Goal: Information Seeking & Learning: Compare options

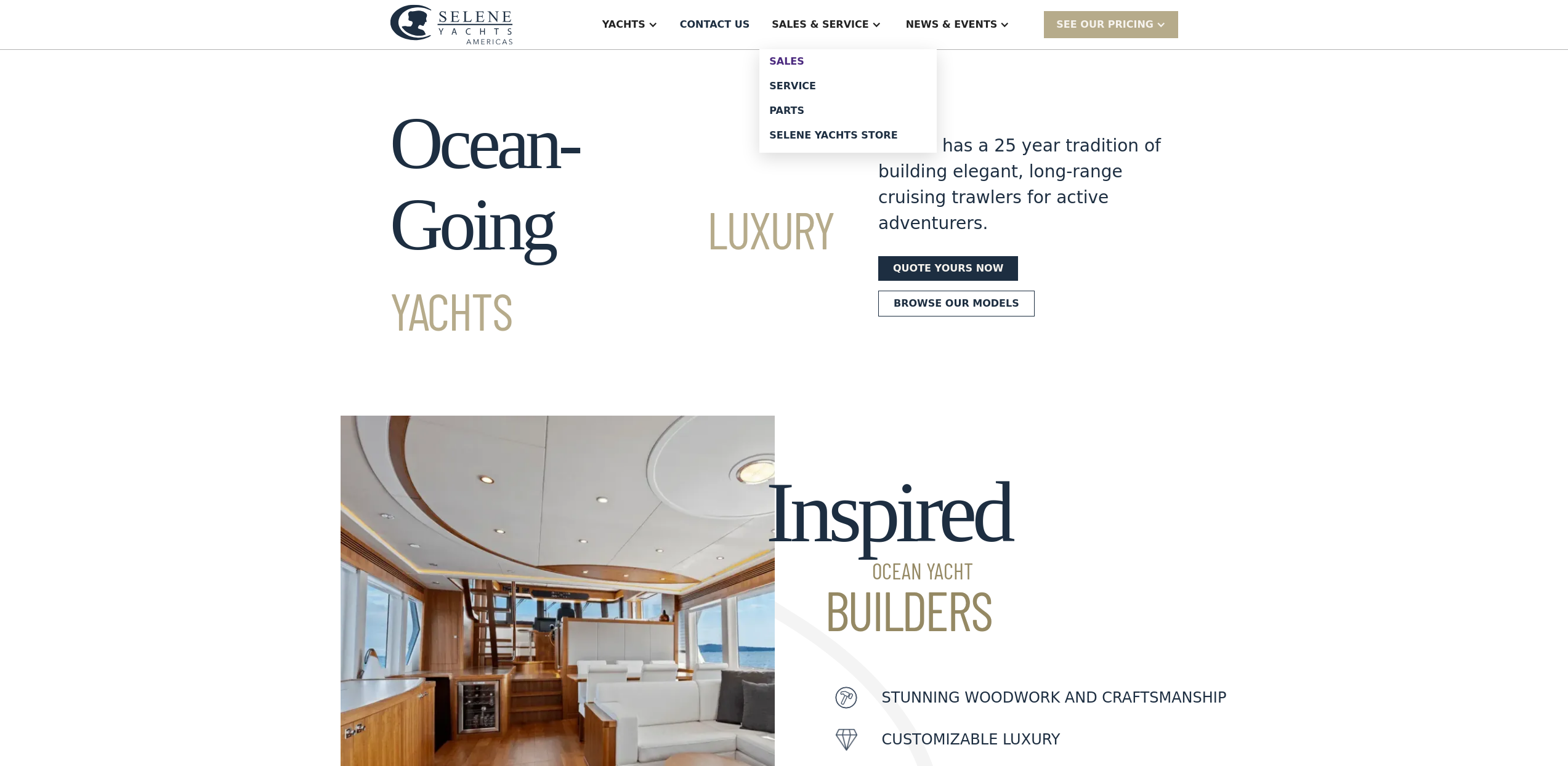
click at [828, 57] on div "Sales" at bounding box center [848, 62] width 158 height 10
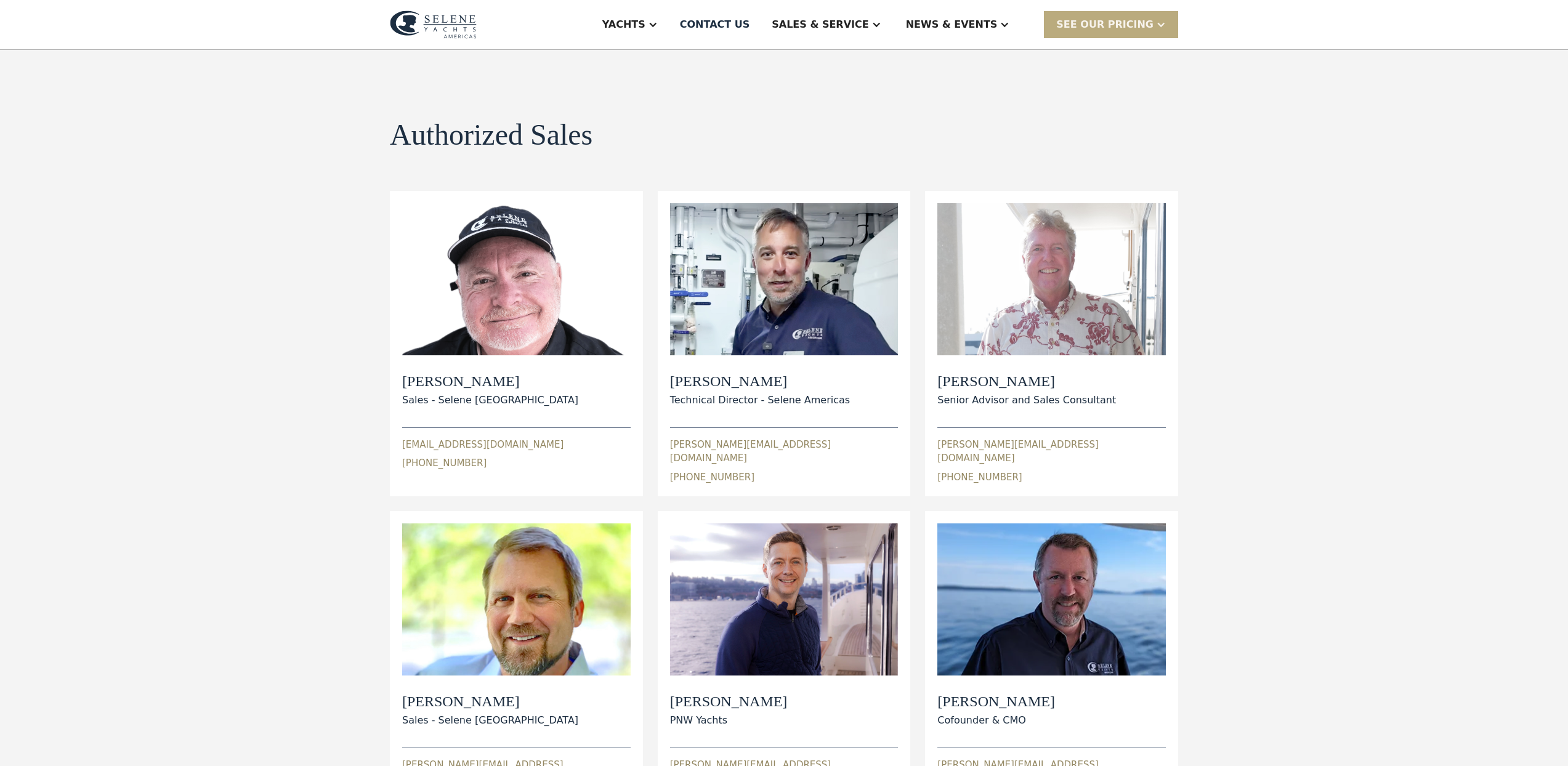
click at [1067, 24] on div "SEE Our Pricing" at bounding box center [1111, 24] width 134 height 26
click at [825, 133] on div "Selene Yachts Store" at bounding box center [848, 135] width 158 height 10
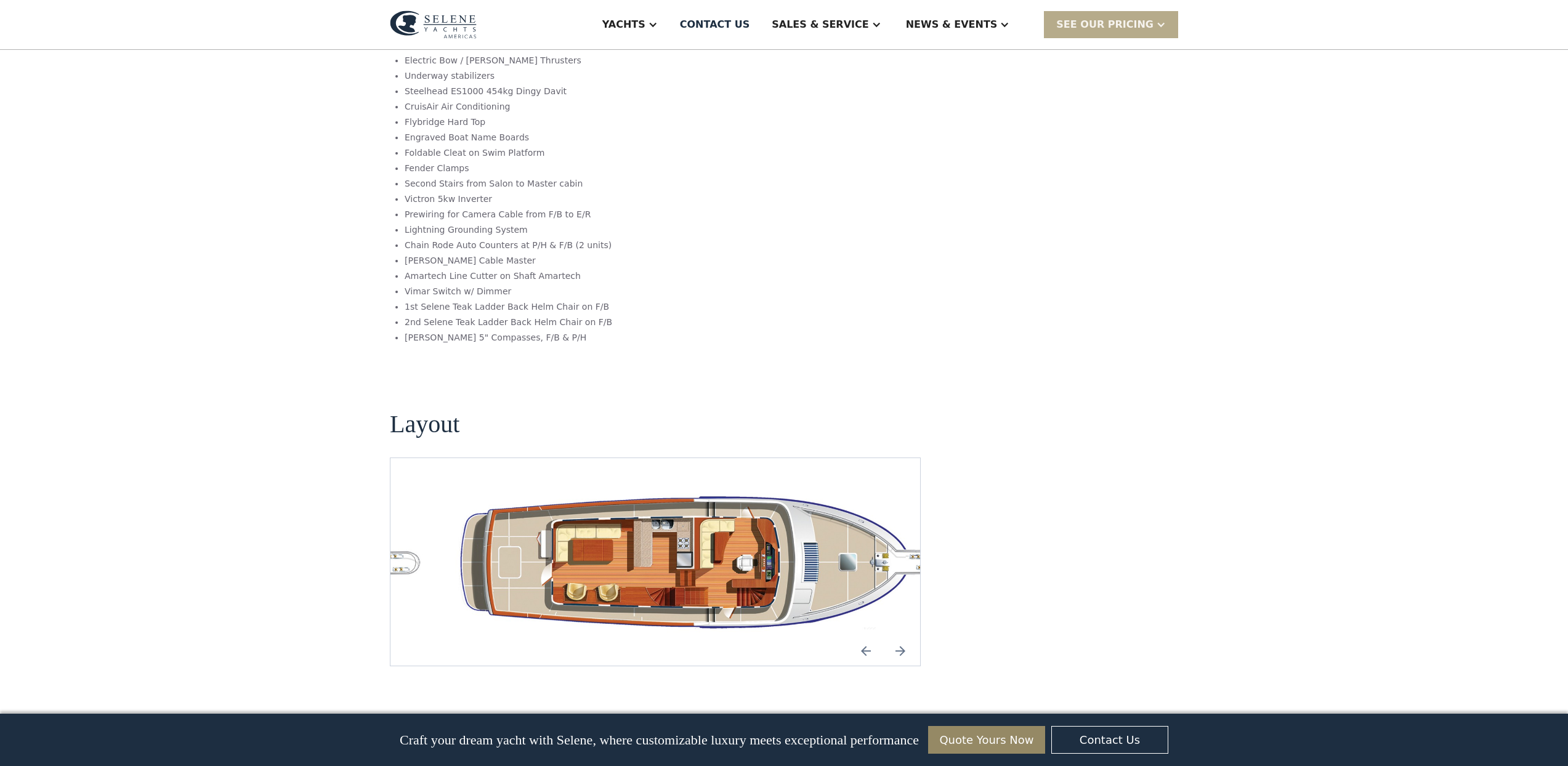
scroll to position [1928, 0]
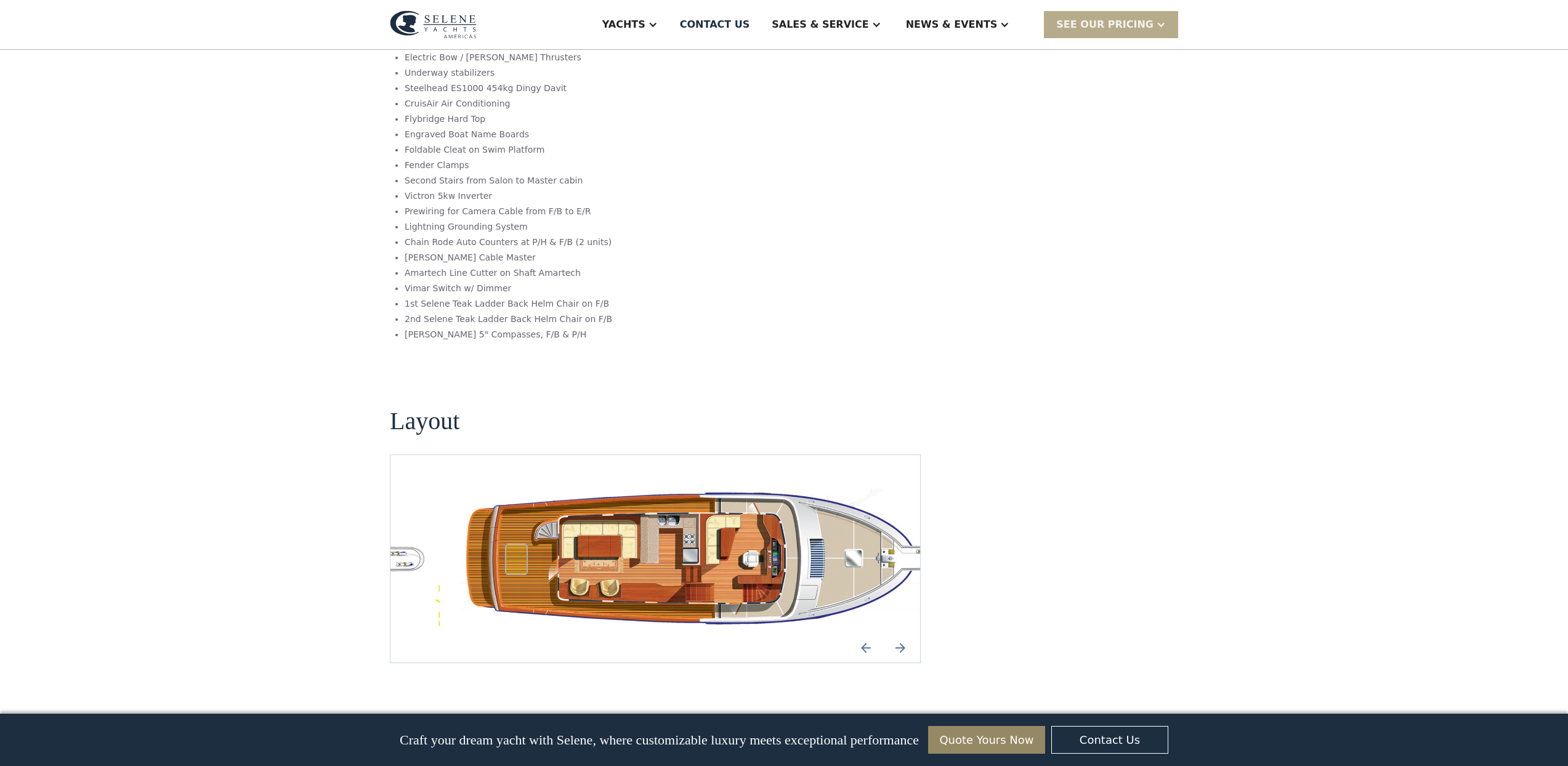
click at [611, 484] on img "open lightbox" at bounding box center [705, 558] width 510 height 149
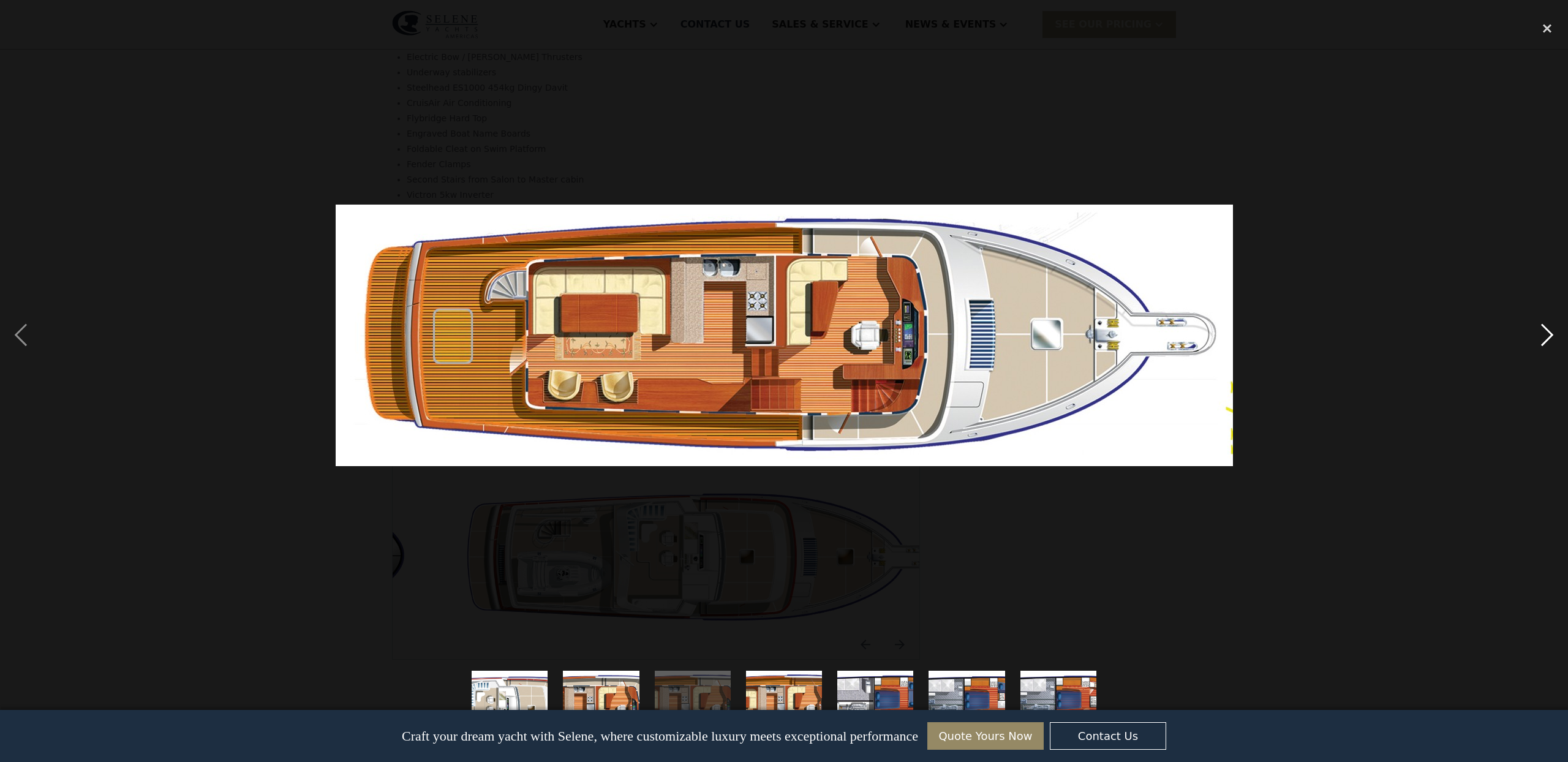
click at [1544, 344] on div "next image" at bounding box center [1547, 335] width 41 height 640
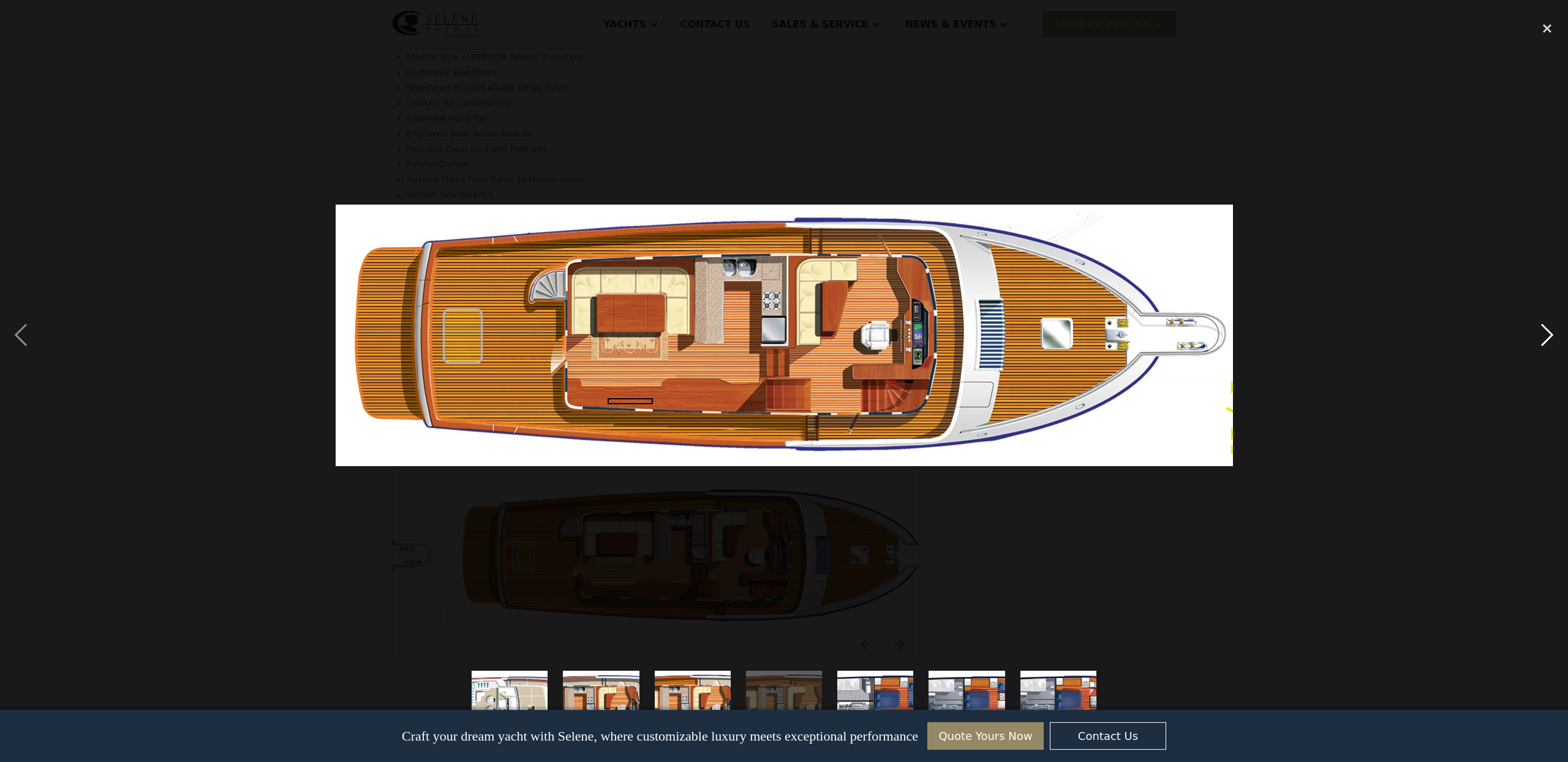
click at [1543, 342] on div "next image" at bounding box center [1547, 335] width 41 height 640
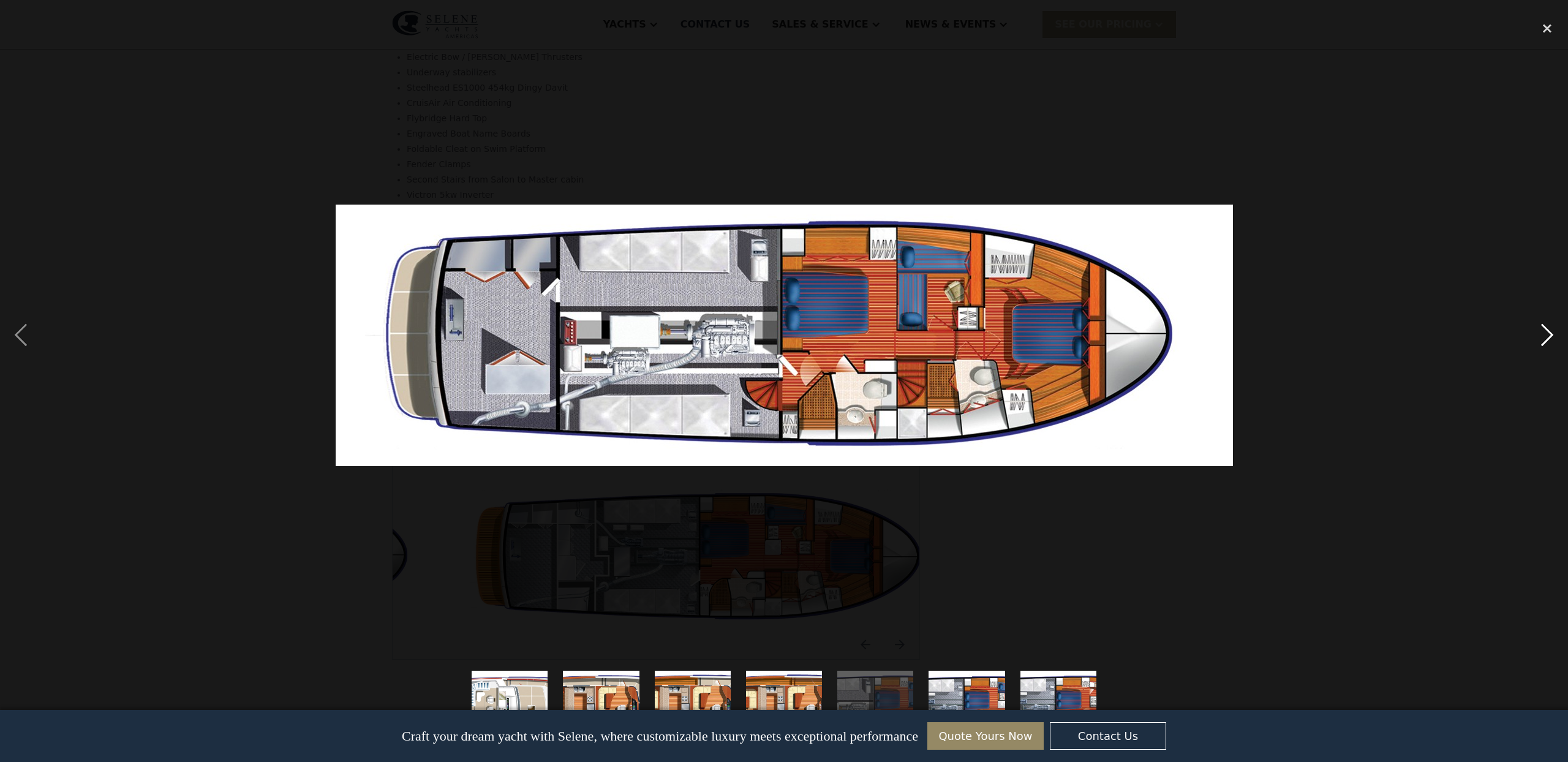
click at [1546, 340] on div "next image" at bounding box center [1547, 335] width 41 height 640
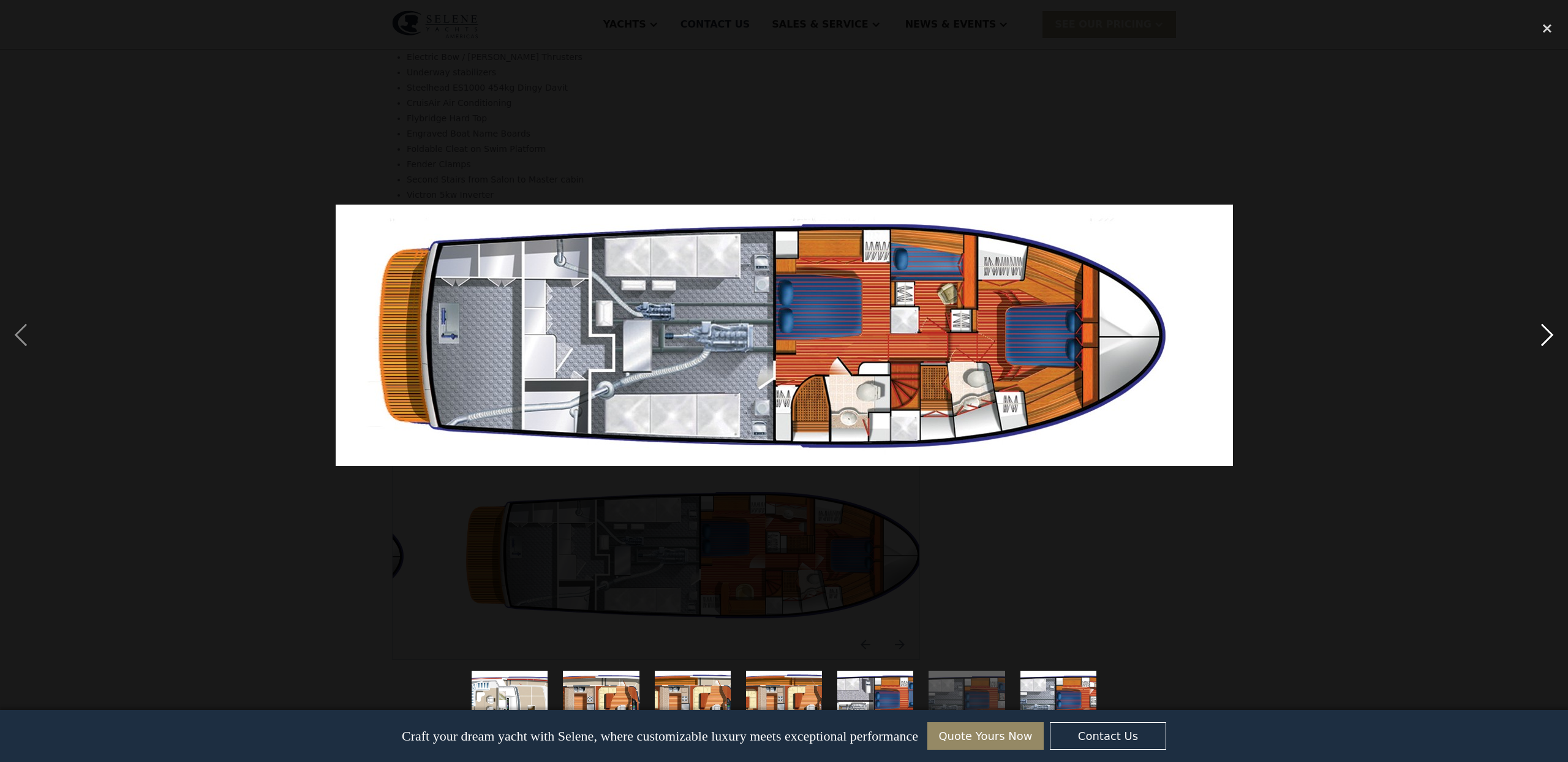
click at [1542, 341] on div "next image" at bounding box center [1547, 335] width 41 height 640
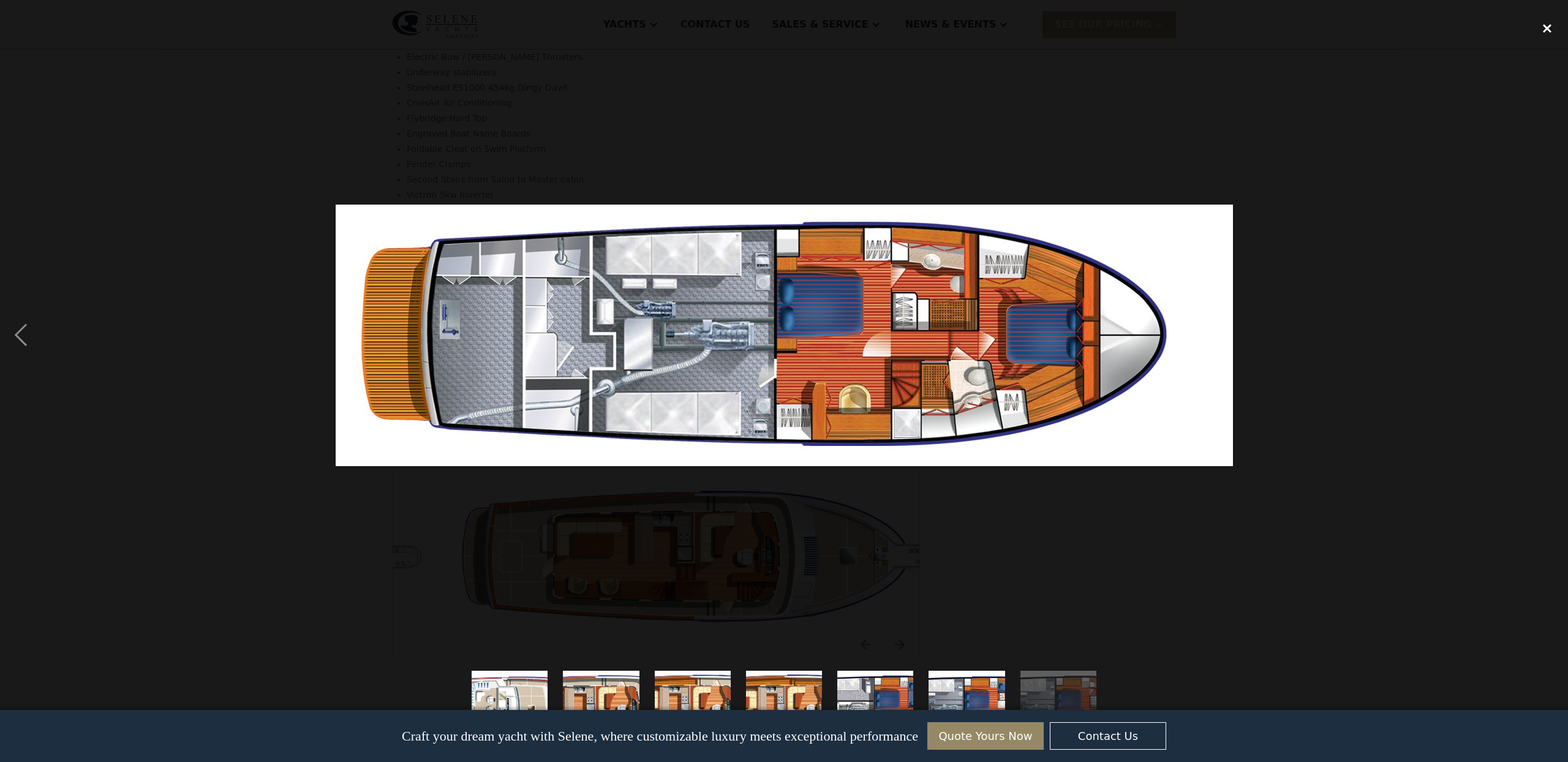
click at [1541, 29] on div "close lightbox" at bounding box center [1547, 28] width 41 height 27
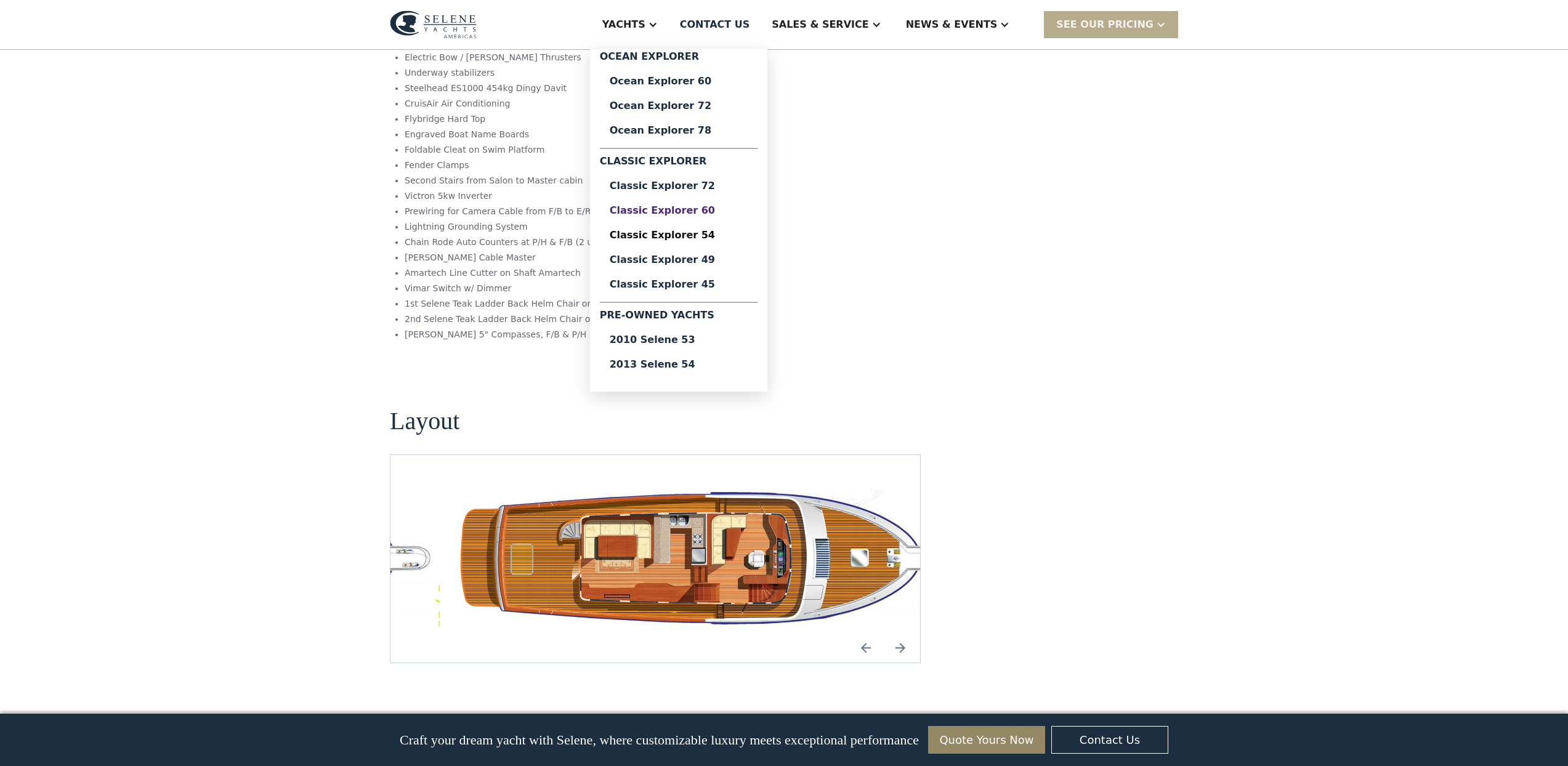
click at [668, 207] on div "Classic Explorer 60" at bounding box center [678, 210] width 138 height 10
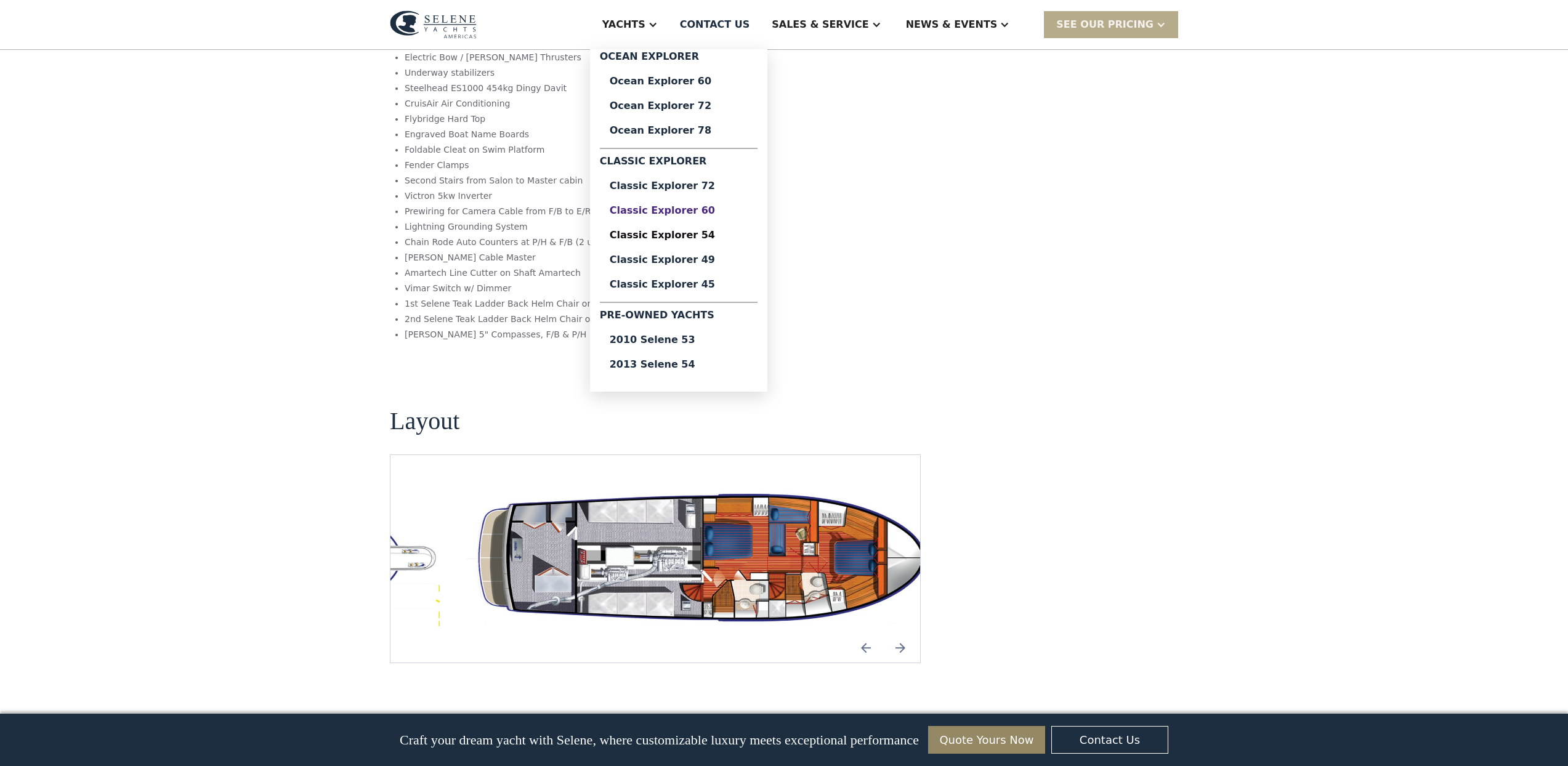
click at [680, 209] on div "Classic Explorer 60" at bounding box center [678, 210] width 138 height 10
click at [684, 484] on img "open lightbox" at bounding box center [705, 558] width 510 height 149
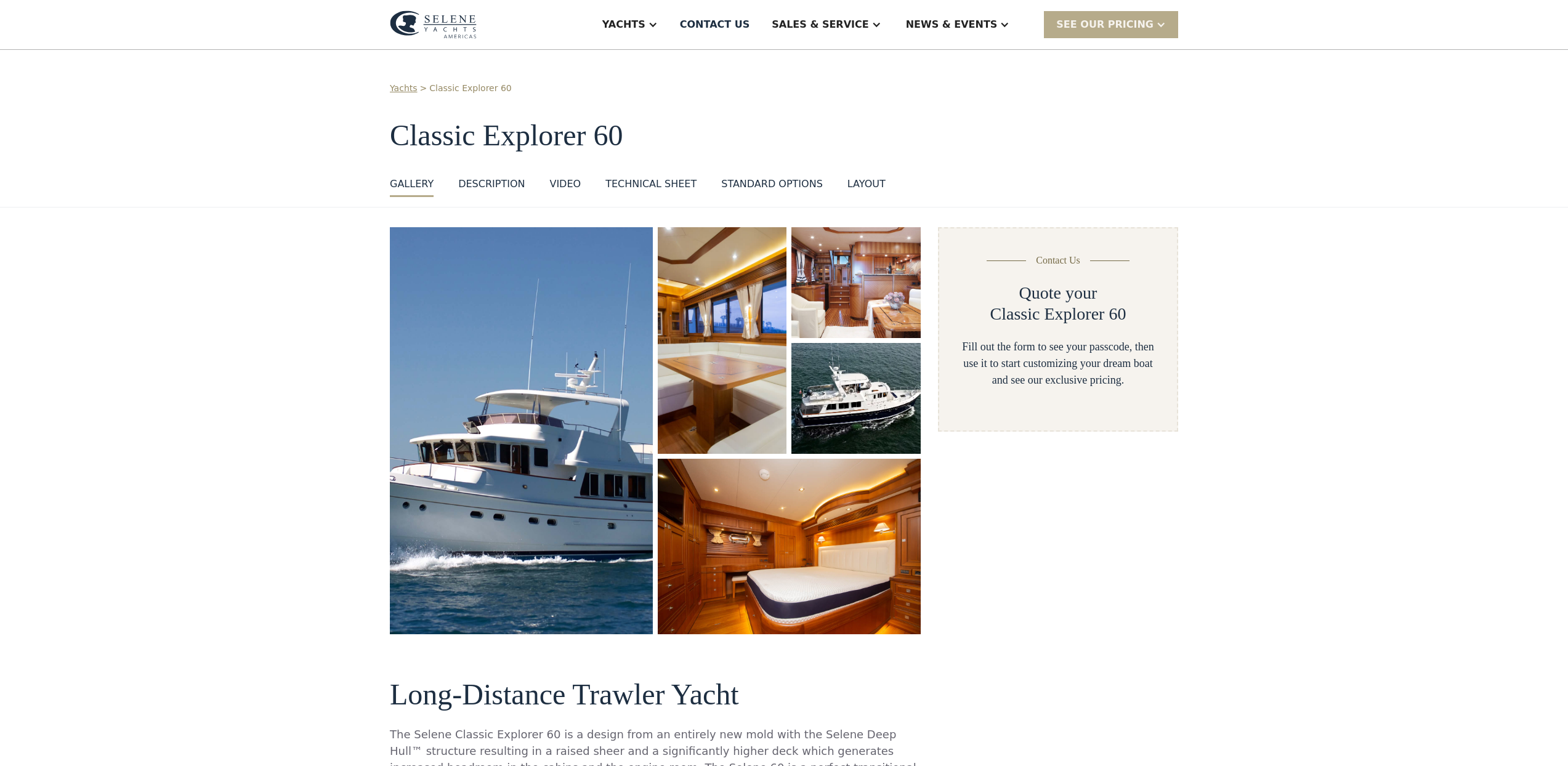
click at [853, 185] on div "layout" at bounding box center [866, 183] width 39 height 15
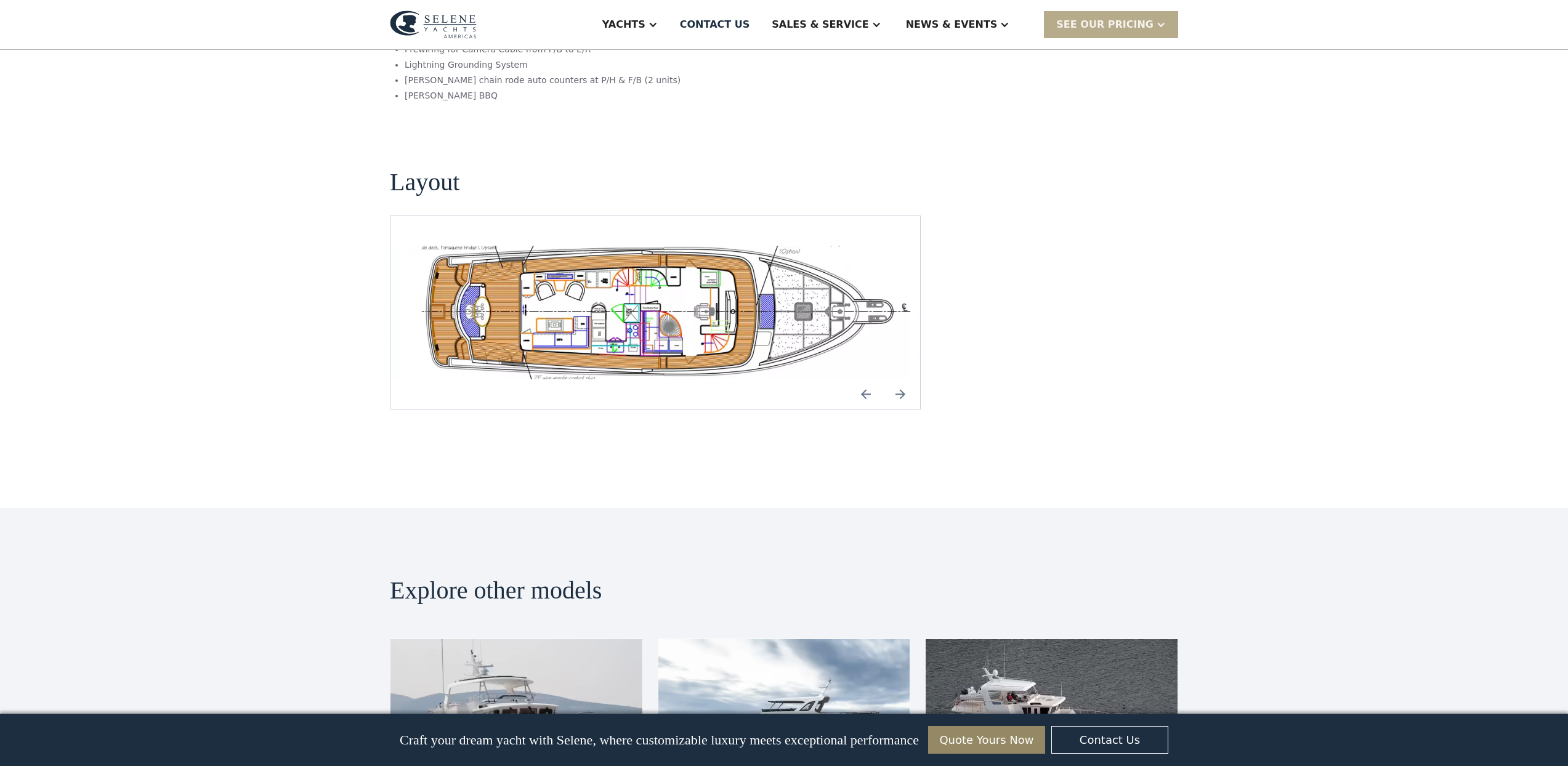
click at [649, 256] on img "open lightbox" at bounding box center [665, 313] width 510 height 134
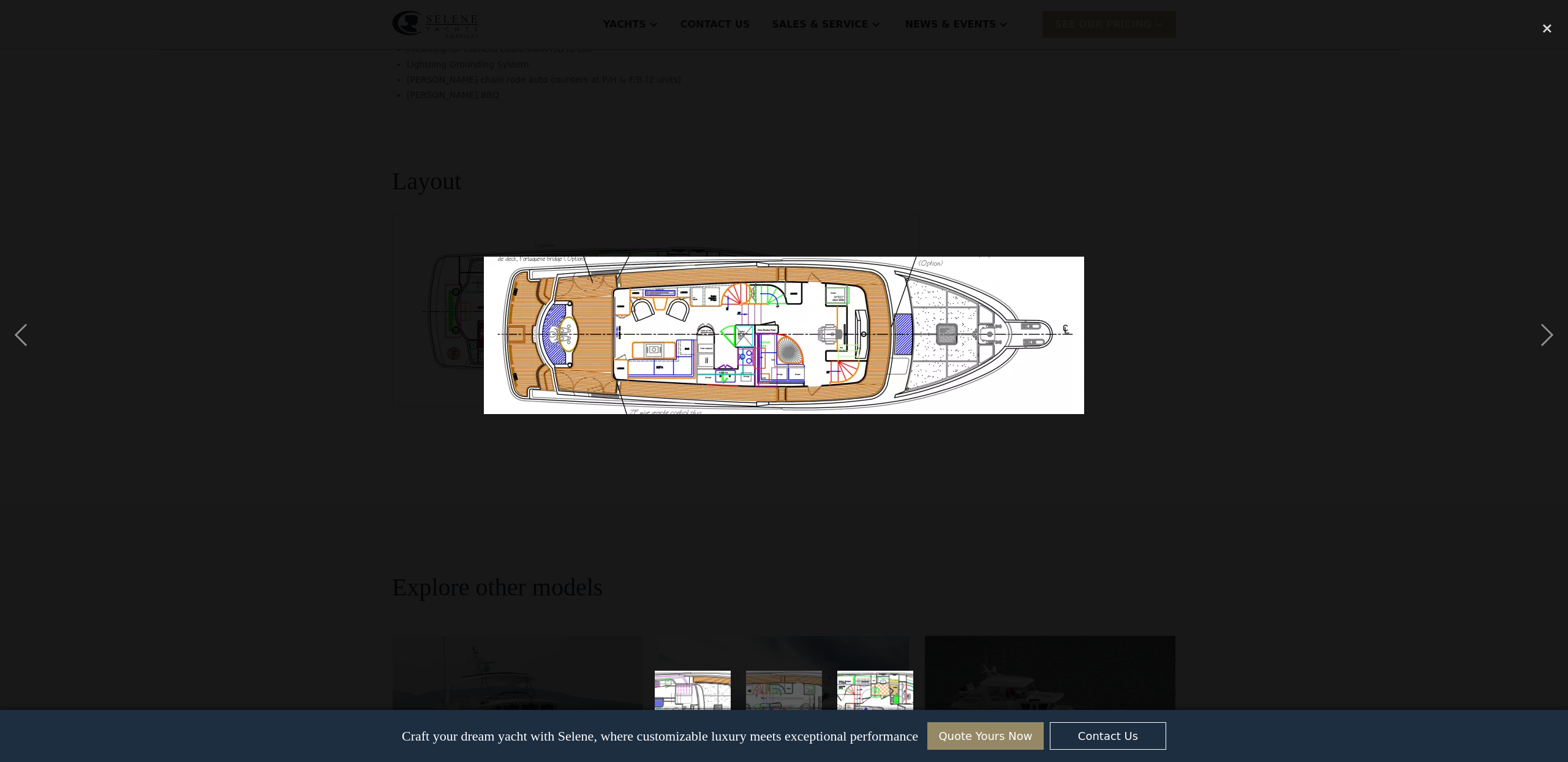
click at [1030, 371] on img at bounding box center [784, 335] width 601 height 157
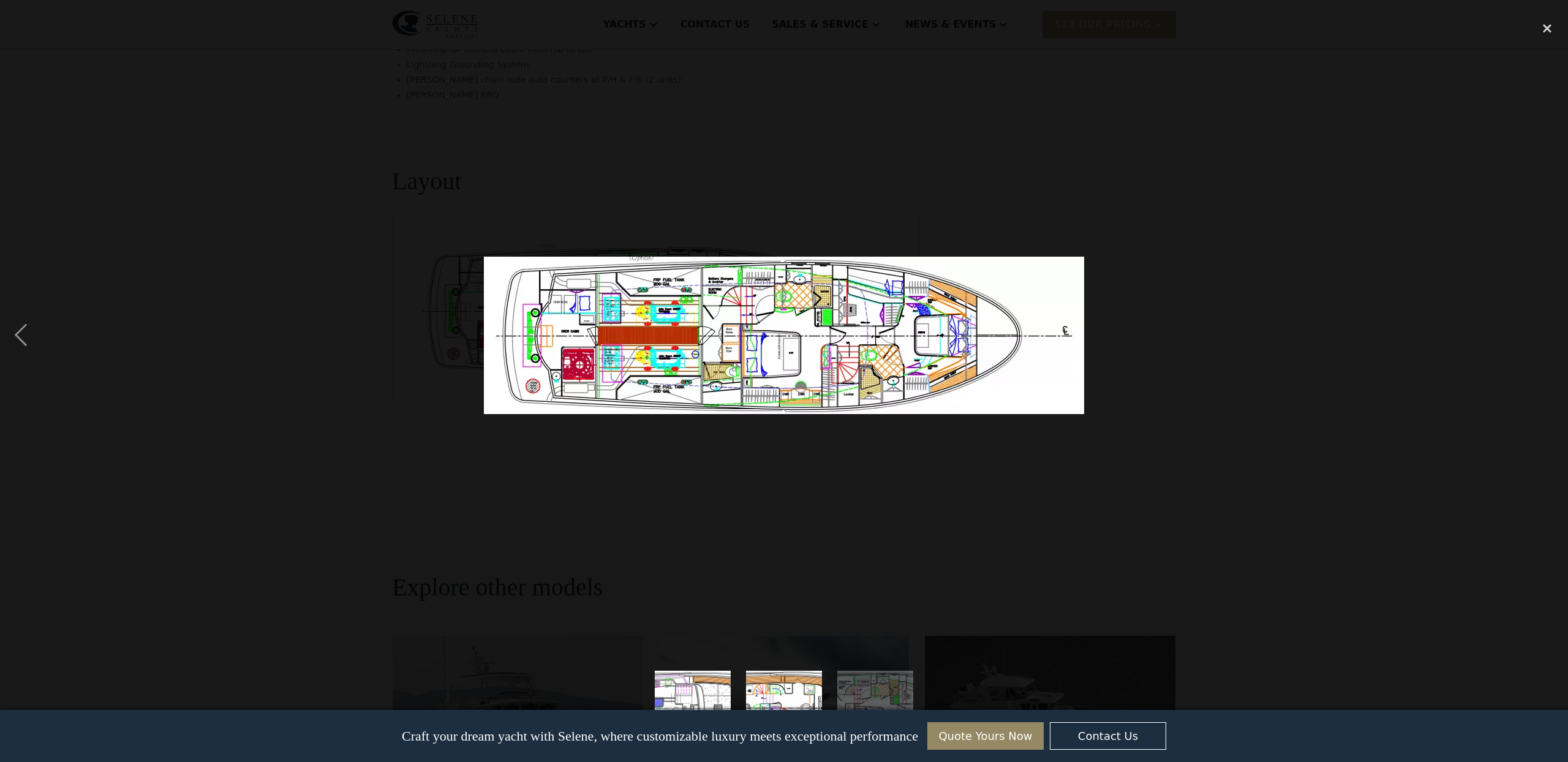
click at [961, 365] on img at bounding box center [784, 335] width 601 height 157
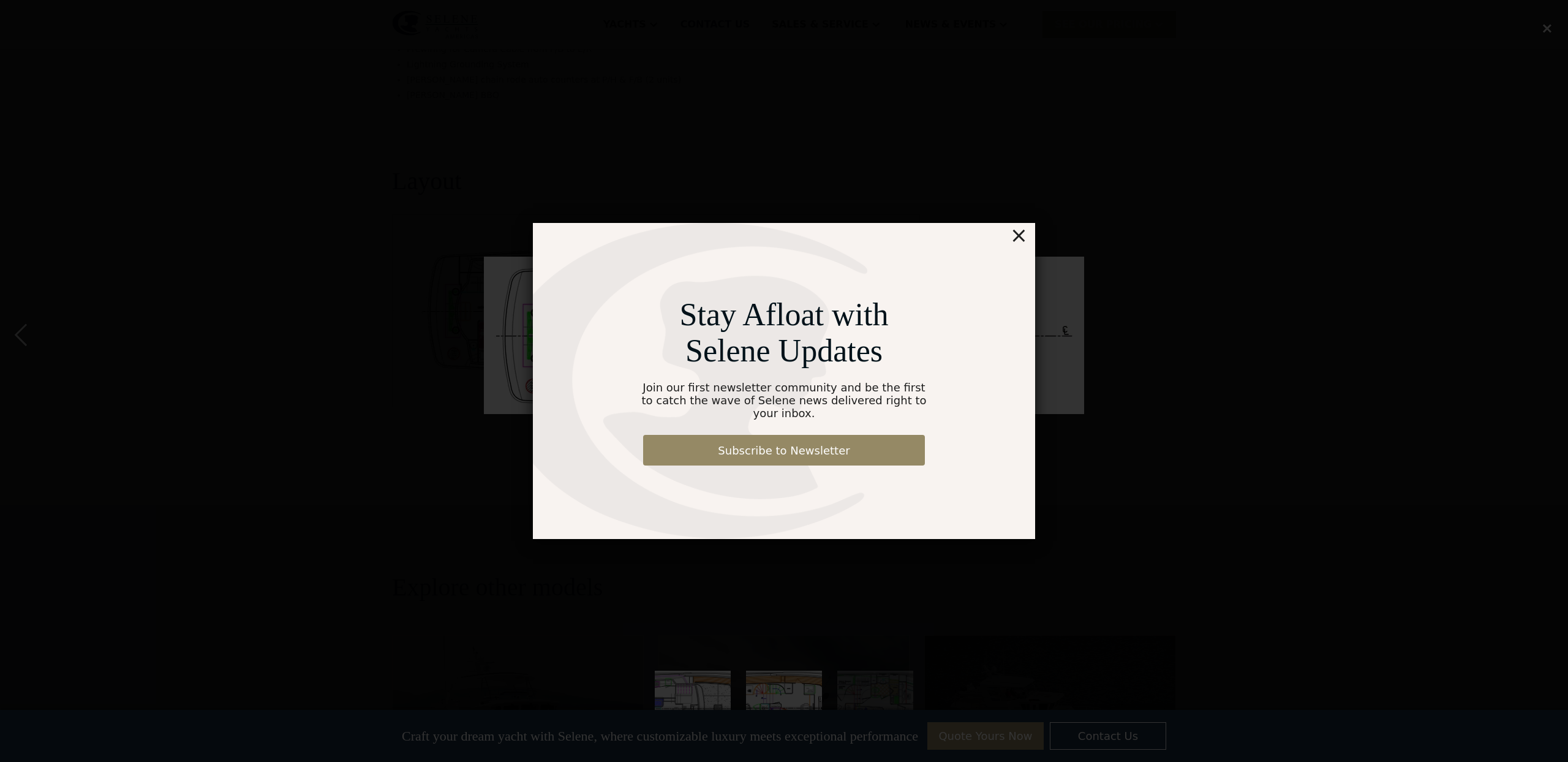
click at [1547, 32] on div "Stay Afloat with Selene Updates Join our first newsletter community and be the …" at bounding box center [784, 381] width 1568 height 762
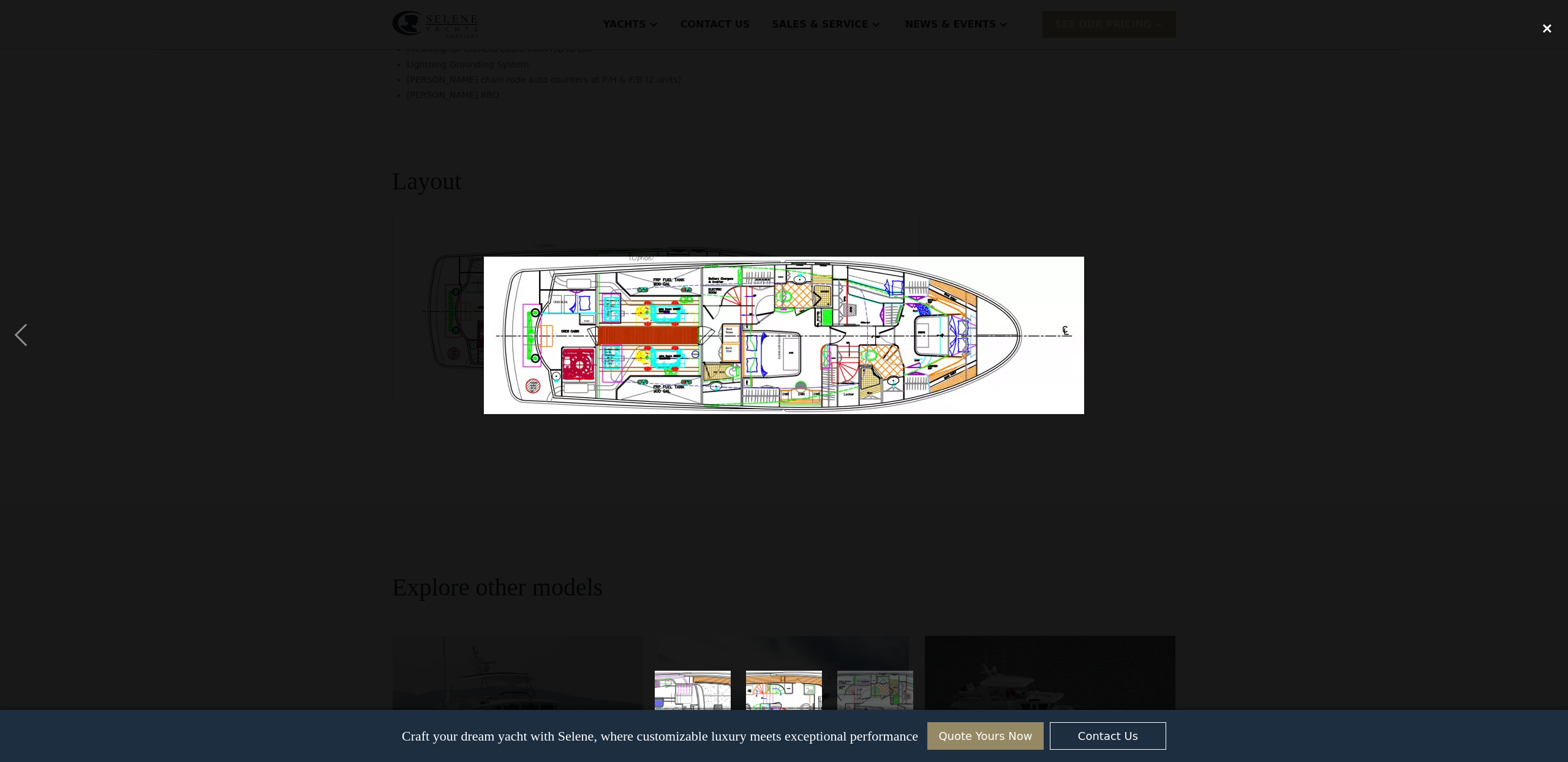
click at [1545, 31] on div "close lightbox" at bounding box center [1547, 28] width 41 height 27
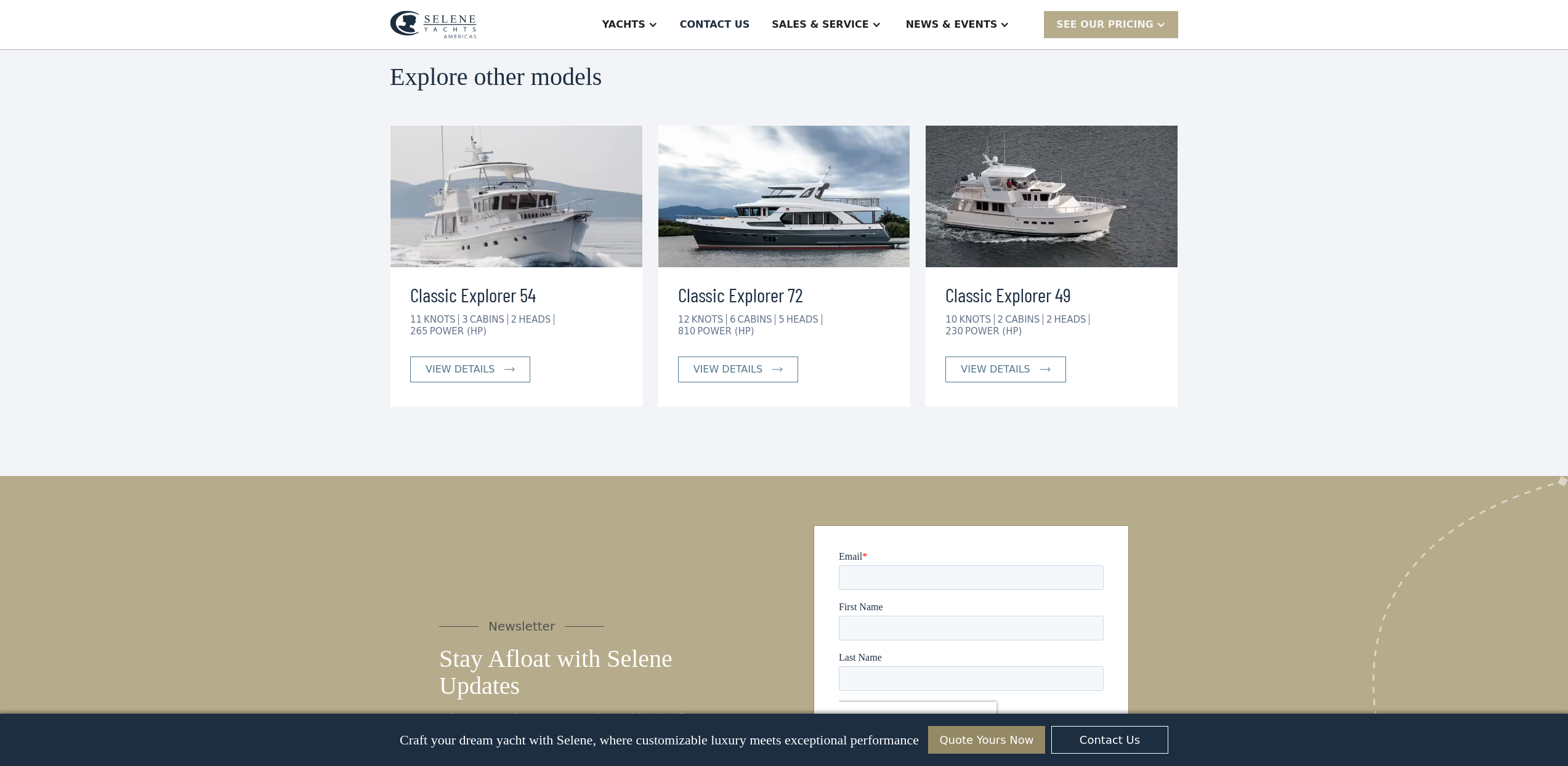
scroll to position [2878, 0]
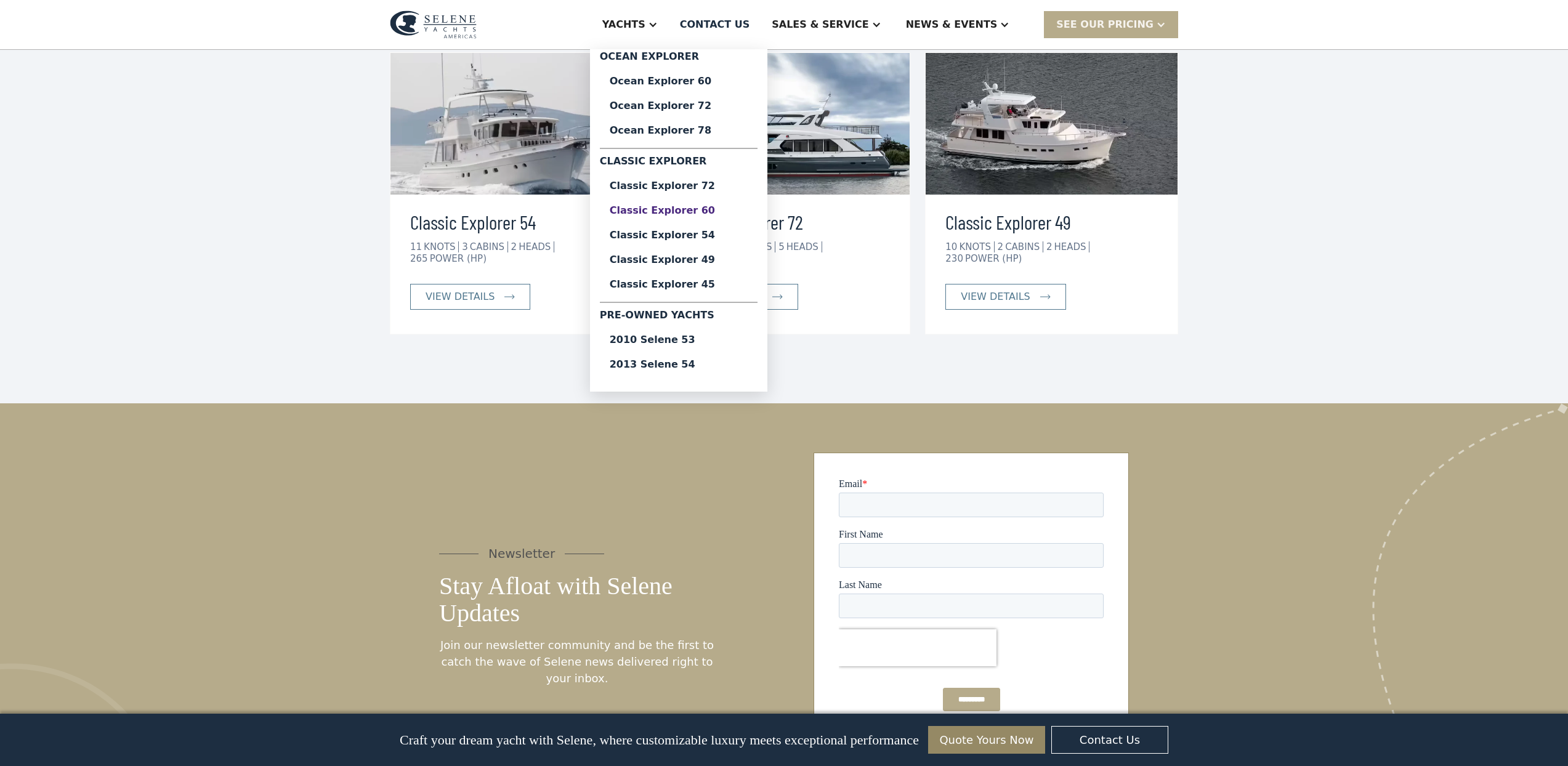
click at [677, 209] on div "Classic Explorer 60" at bounding box center [678, 210] width 138 height 10
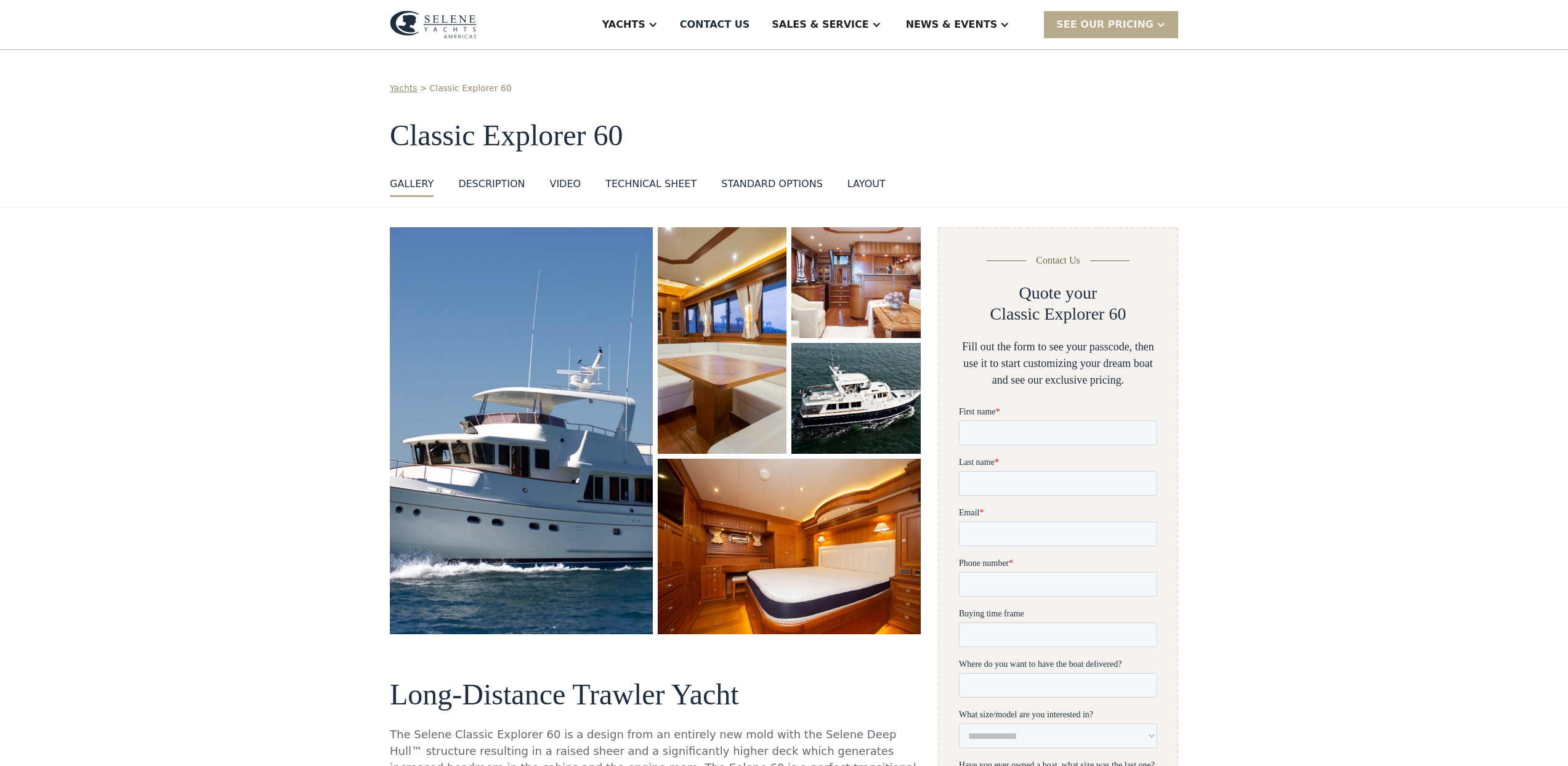
click at [508, 299] on img "open lightbox" at bounding box center [521, 430] width 279 height 431
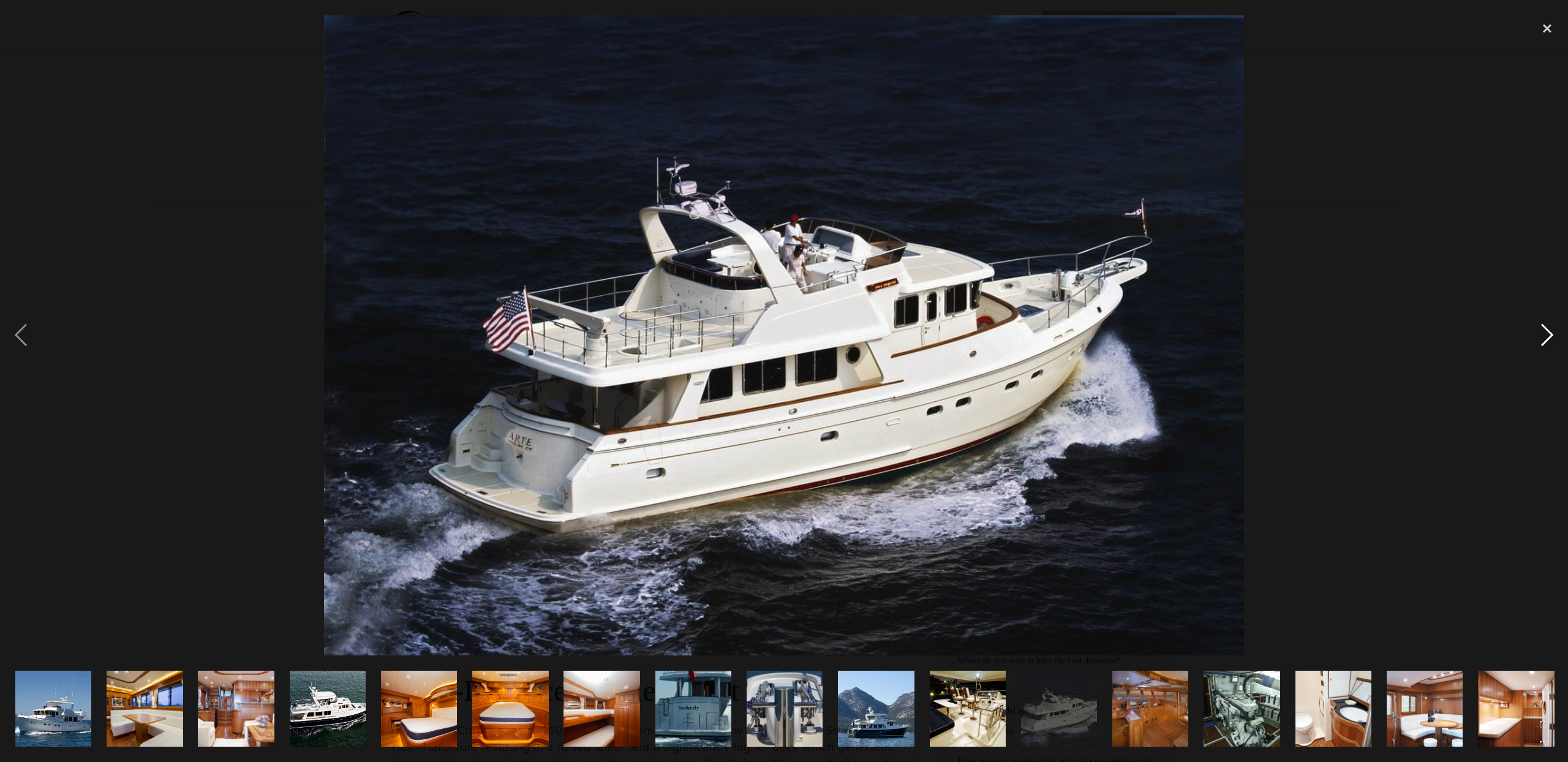
click at [1544, 329] on div "next image" at bounding box center [1547, 335] width 41 height 640
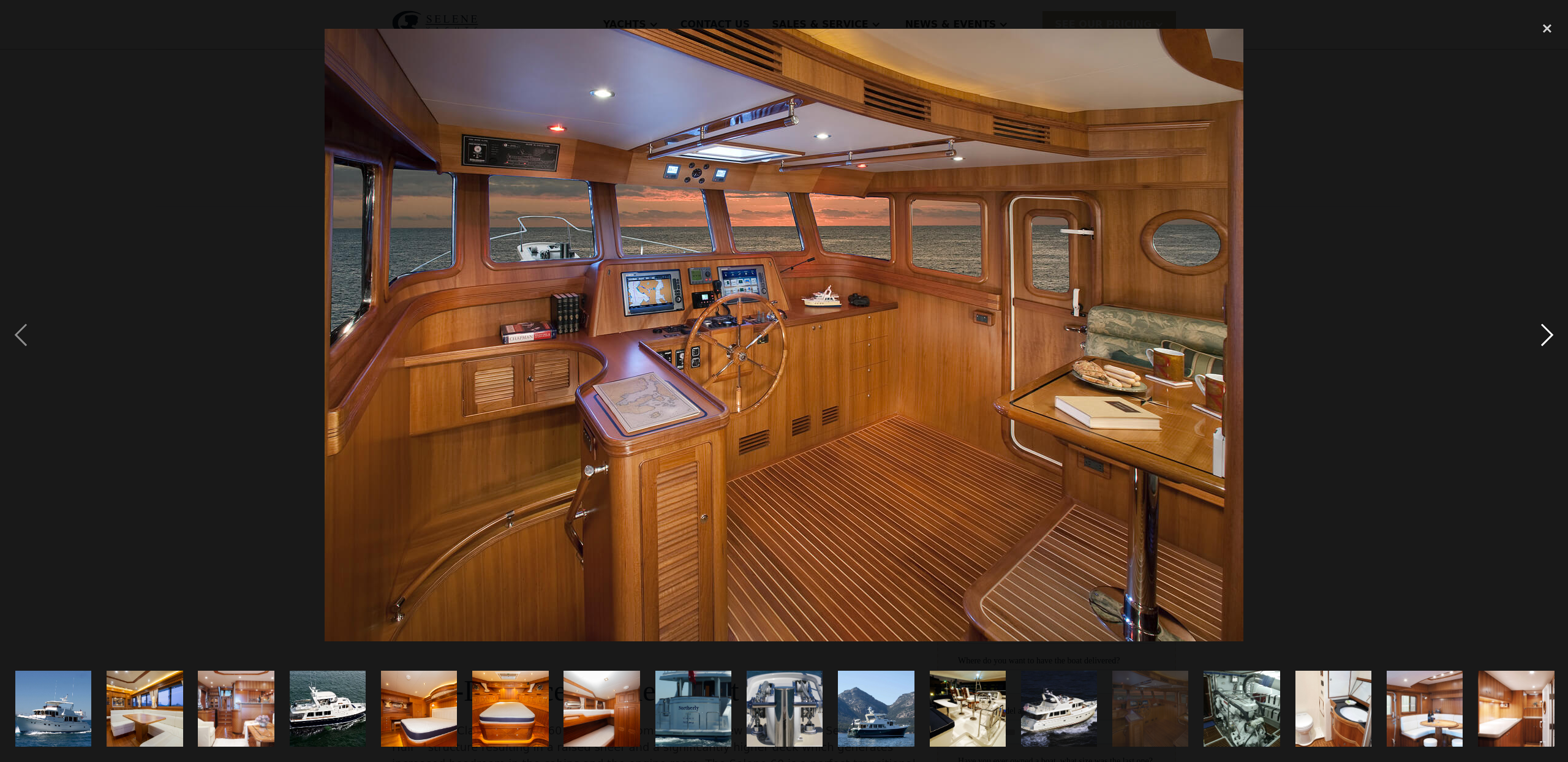
click at [1545, 331] on div "next image" at bounding box center [1547, 335] width 41 height 640
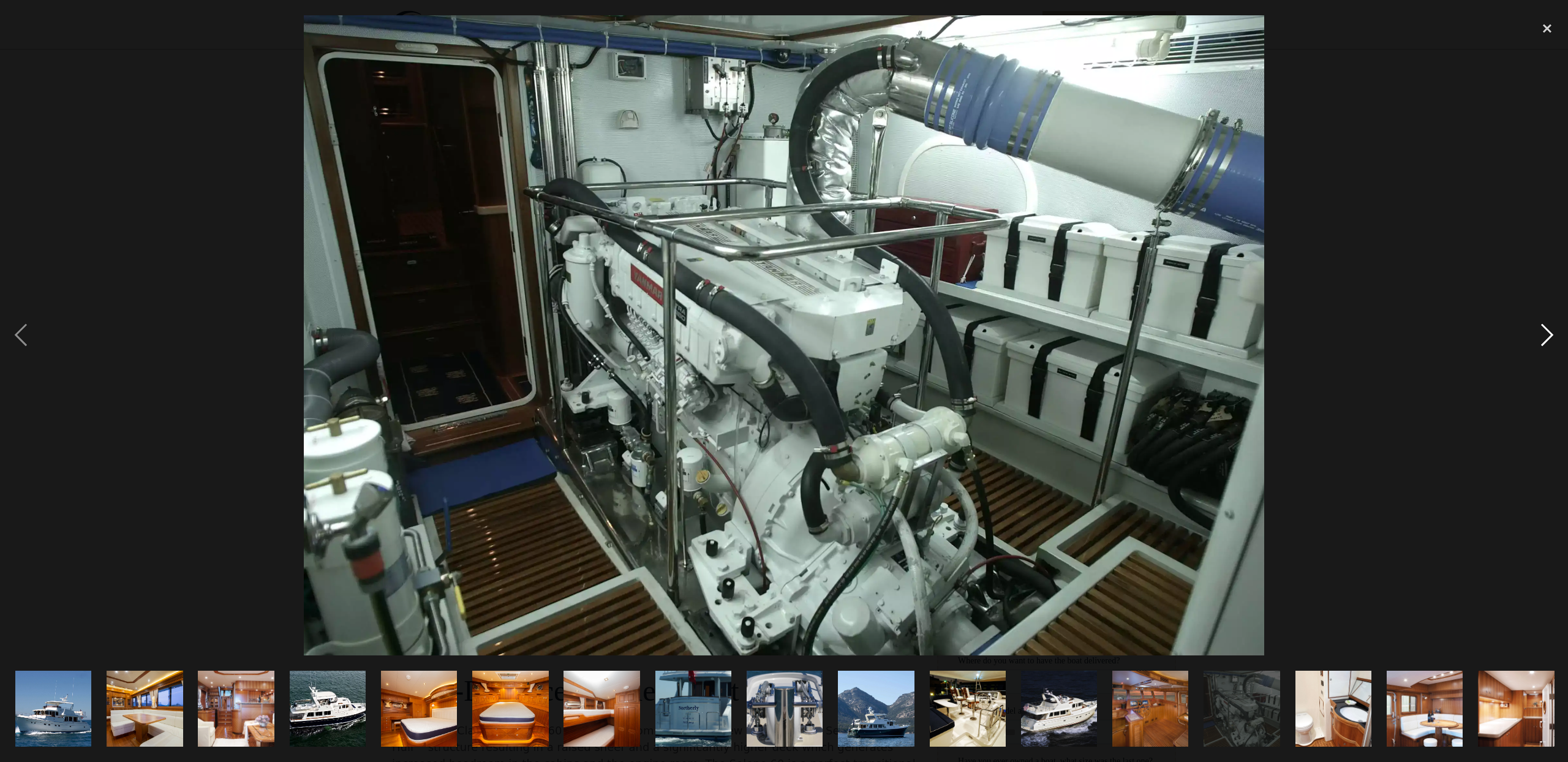
click at [1543, 330] on div "next image" at bounding box center [1547, 335] width 41 height 640
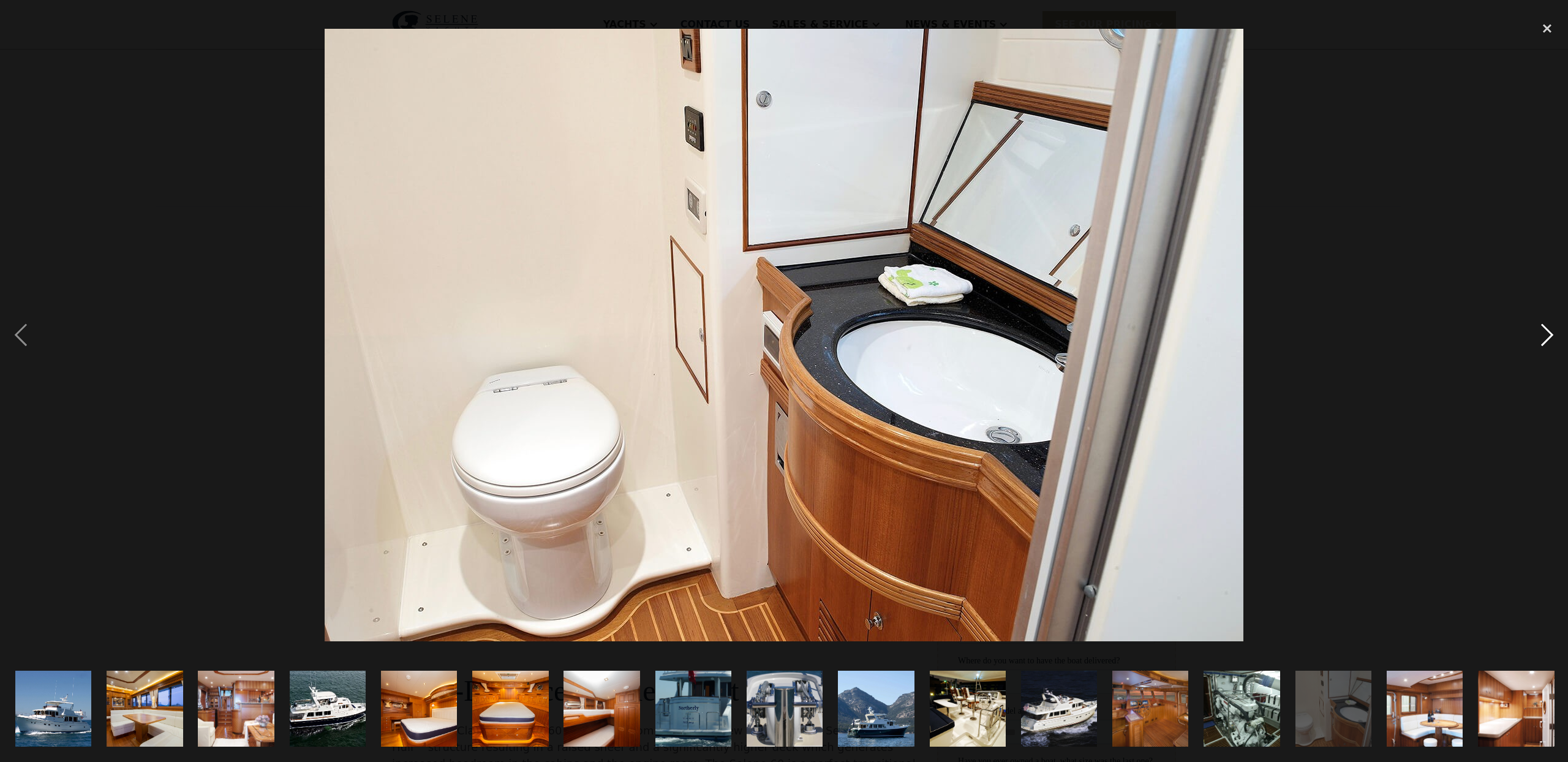
click at [1543, 331] on div "next image" at bounding box center [1547, 335] width 41 height 640
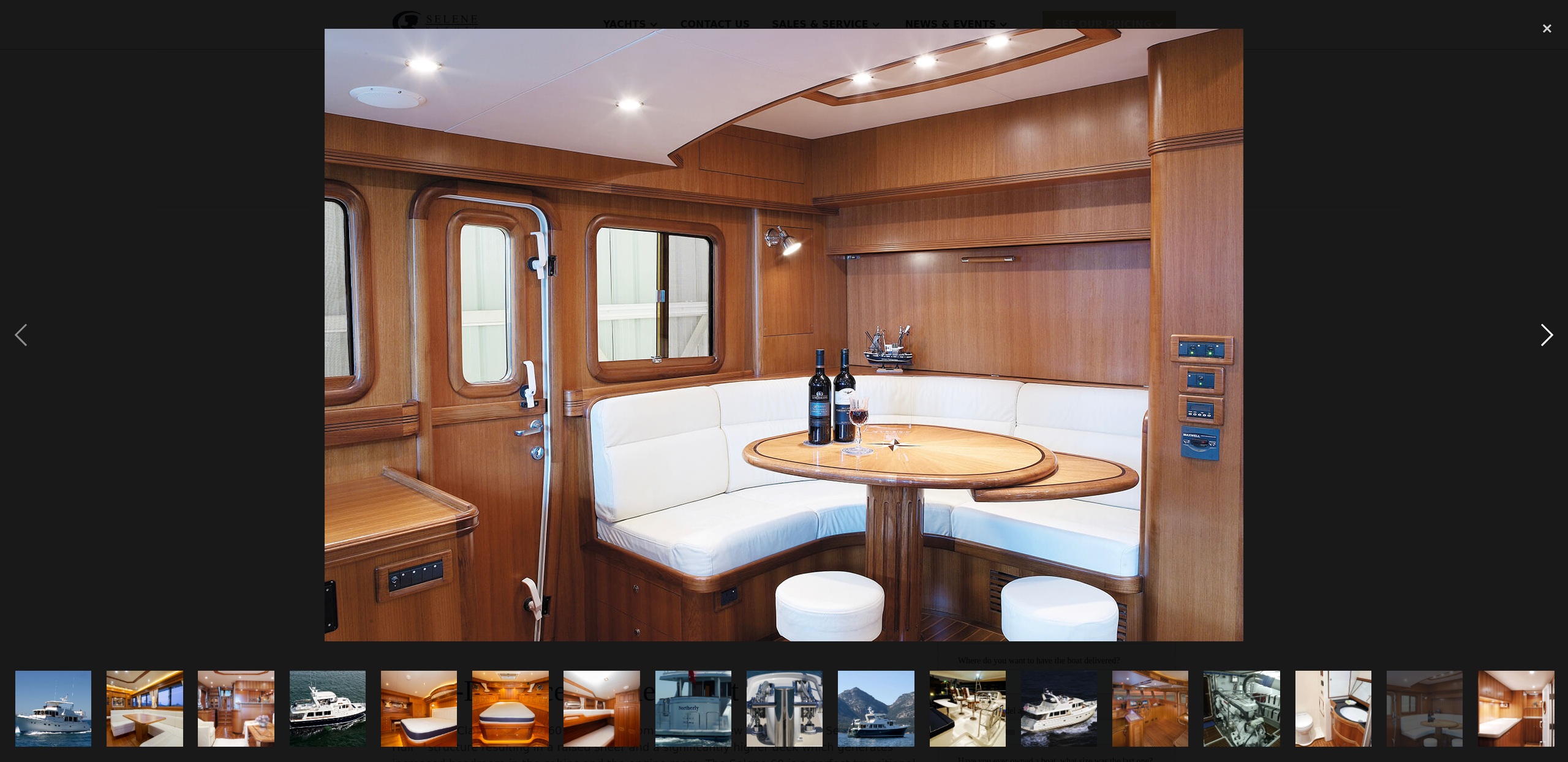
click at [1541, 331] on div "next image" at bounding box center [1547, 335] width 41 height 640
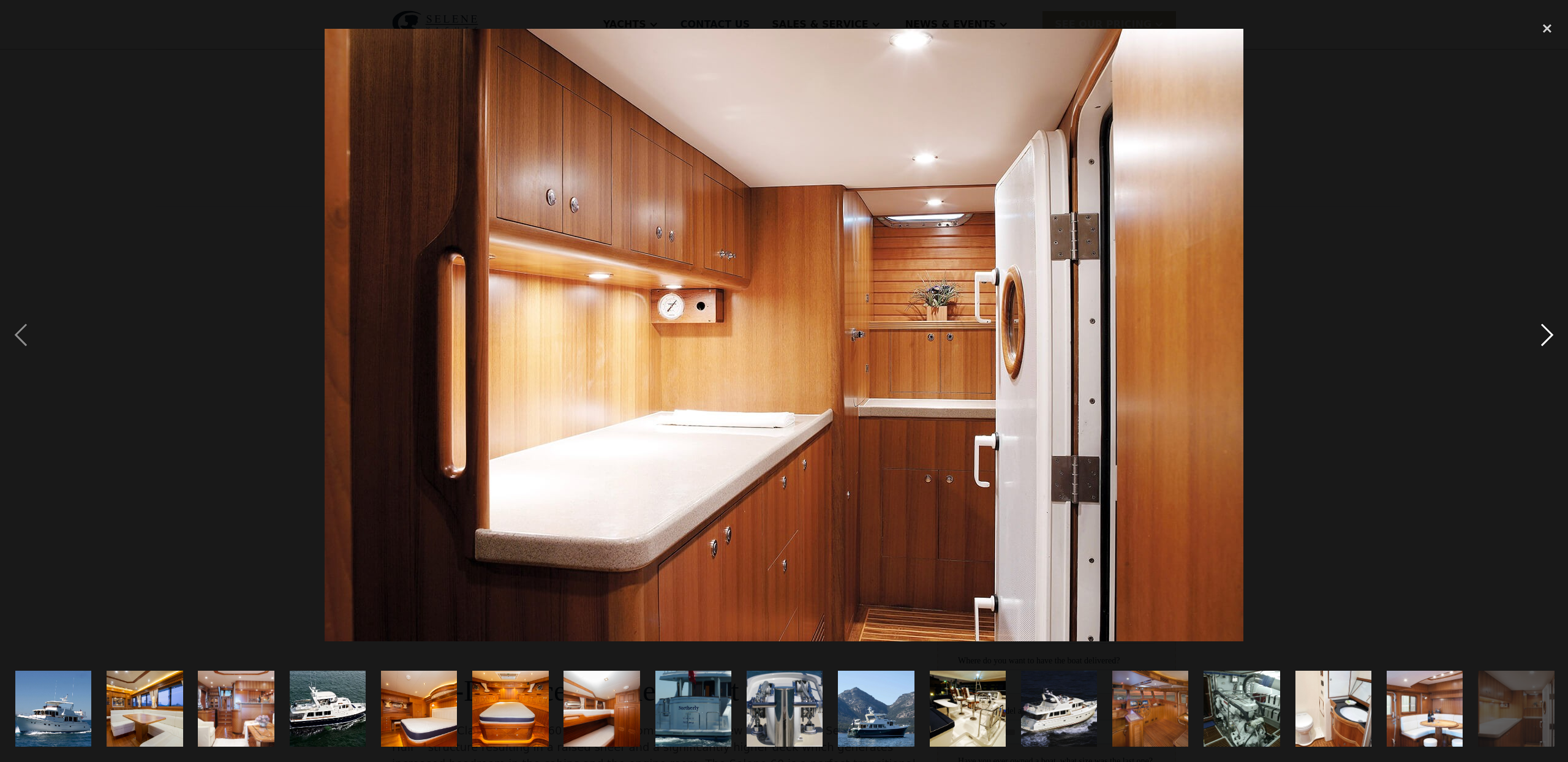
click at [1541, 330] on div "next image" at bounding box center [1547, 335] width 41 height 640
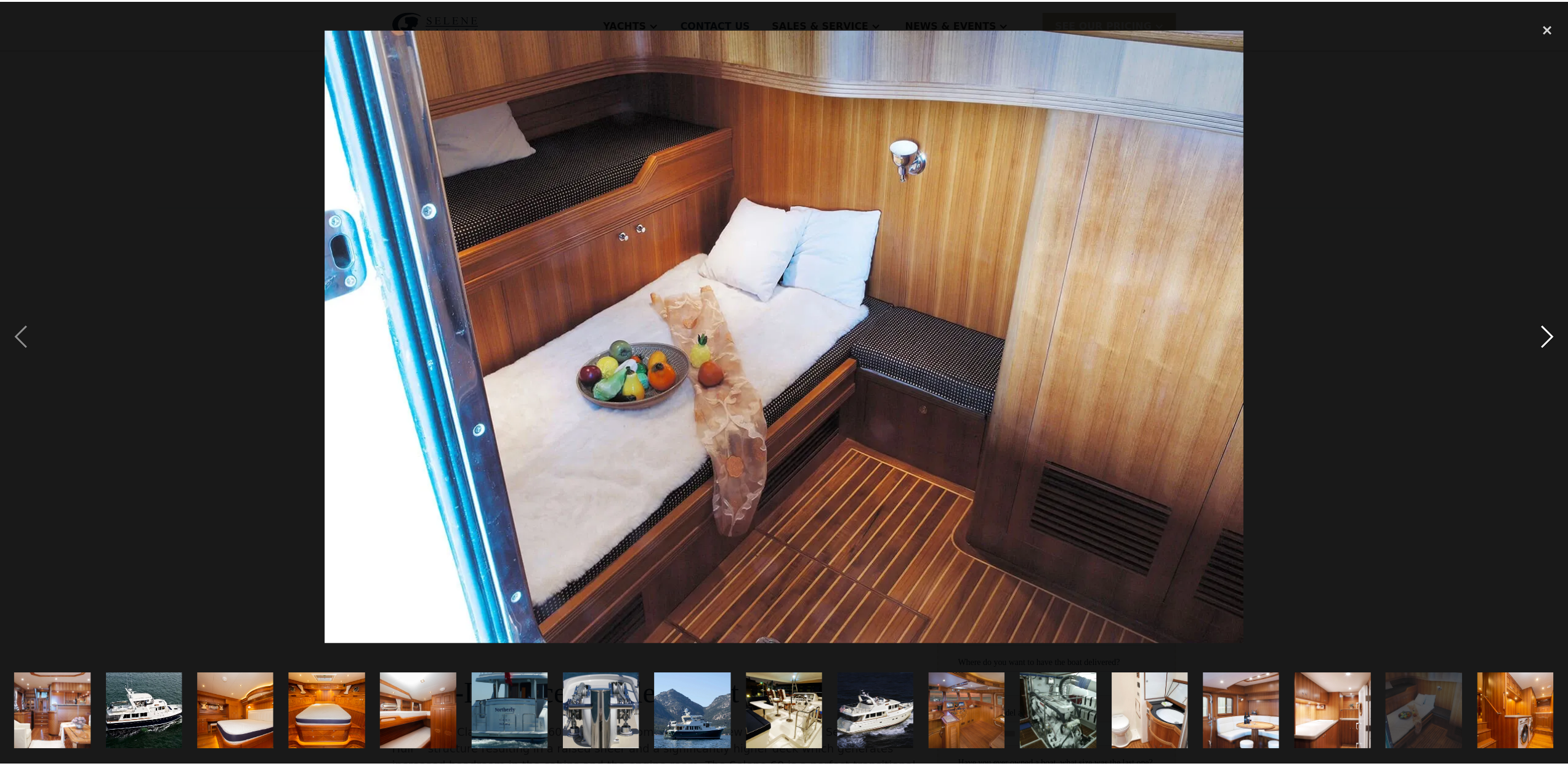
scroll to position [0, 186]
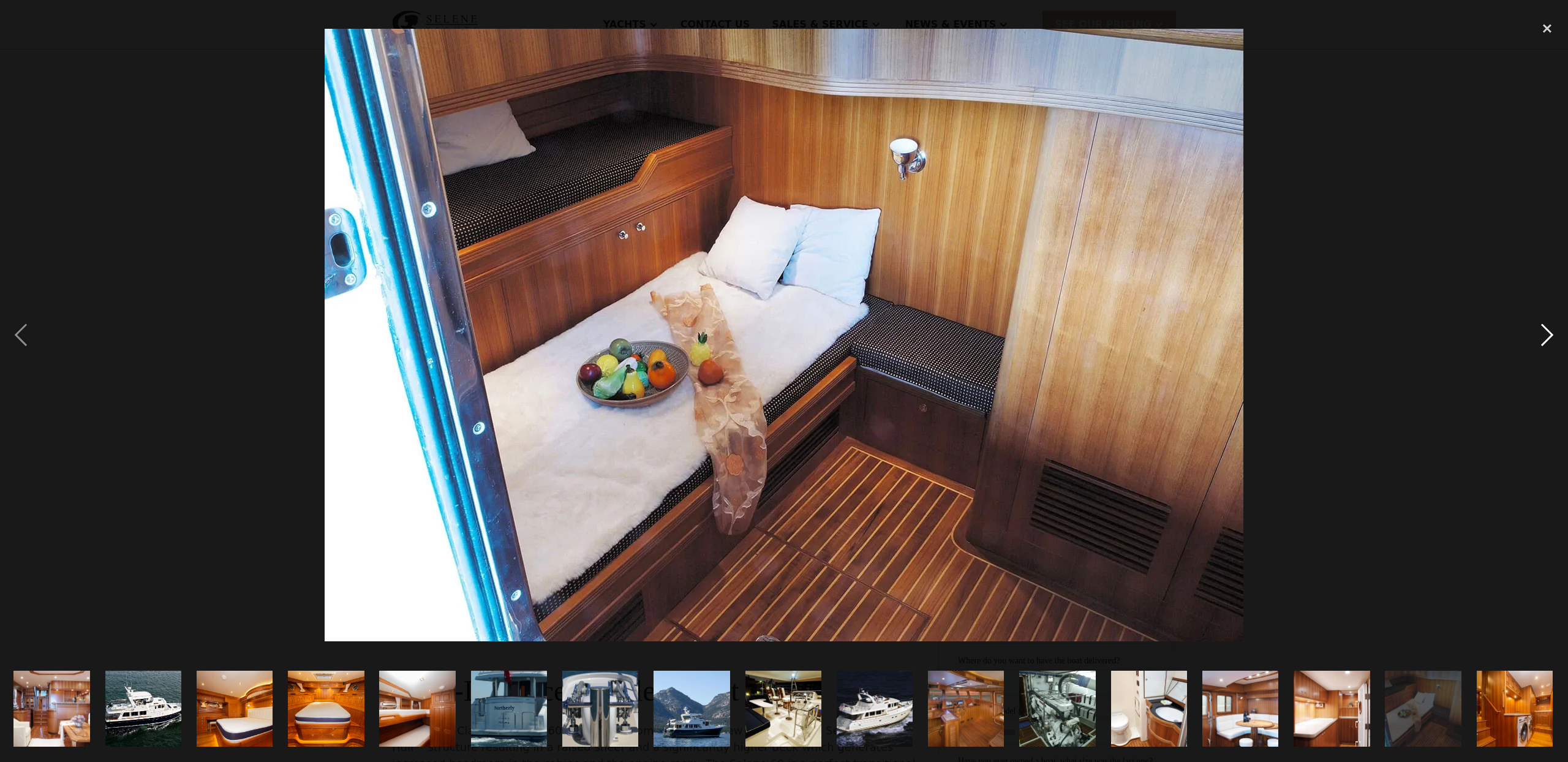
click at [1542, 330] on div "next image" at bounding box center [1547, 335] width 41 height 640
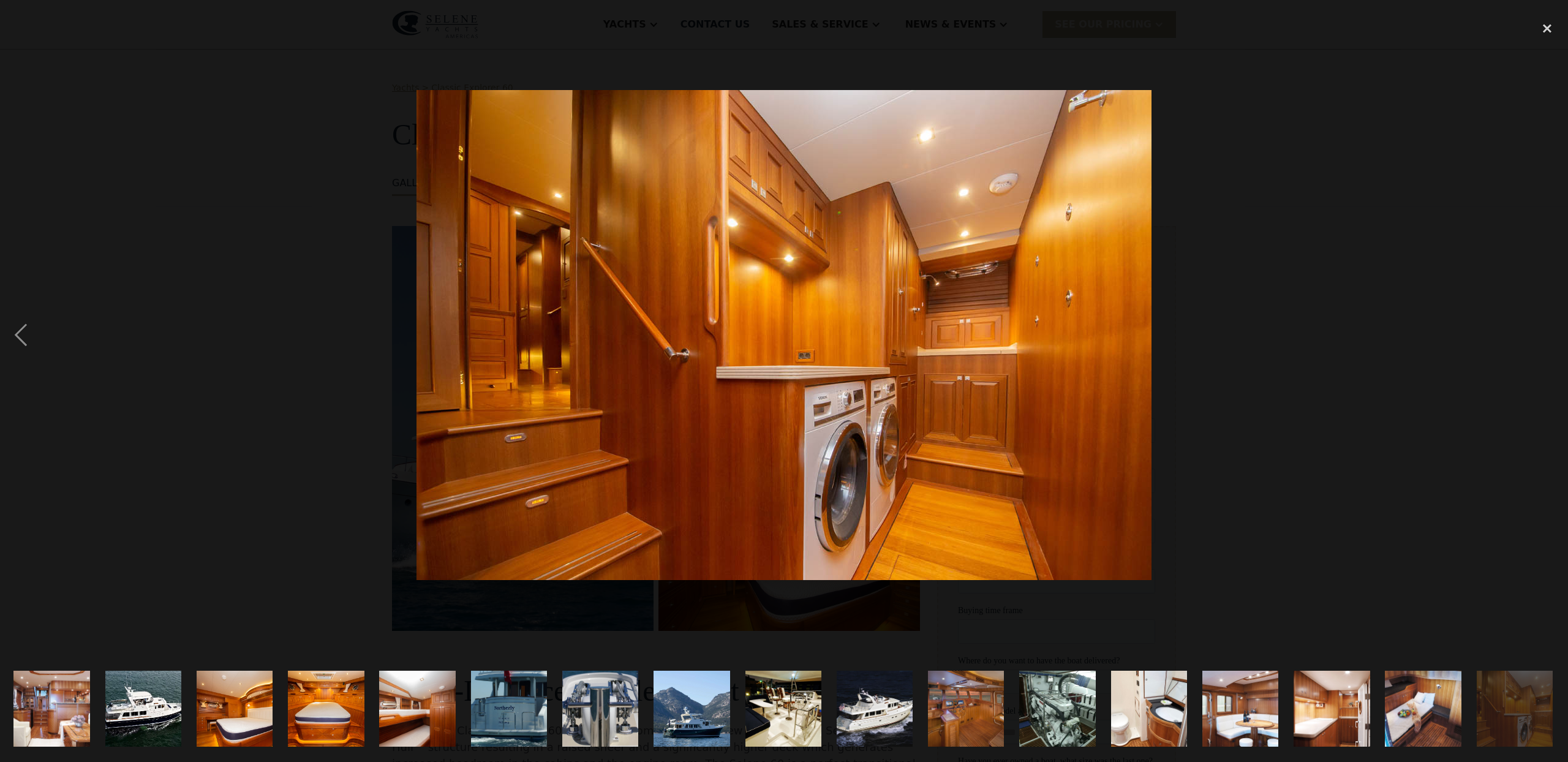
click at [1541, 331] on div "next image" at bounding box center [1547, 335] width 41 height 640
click at [1548, 26] on div "close lightbox" at bounding box center [1547, 28] width 41 height 27
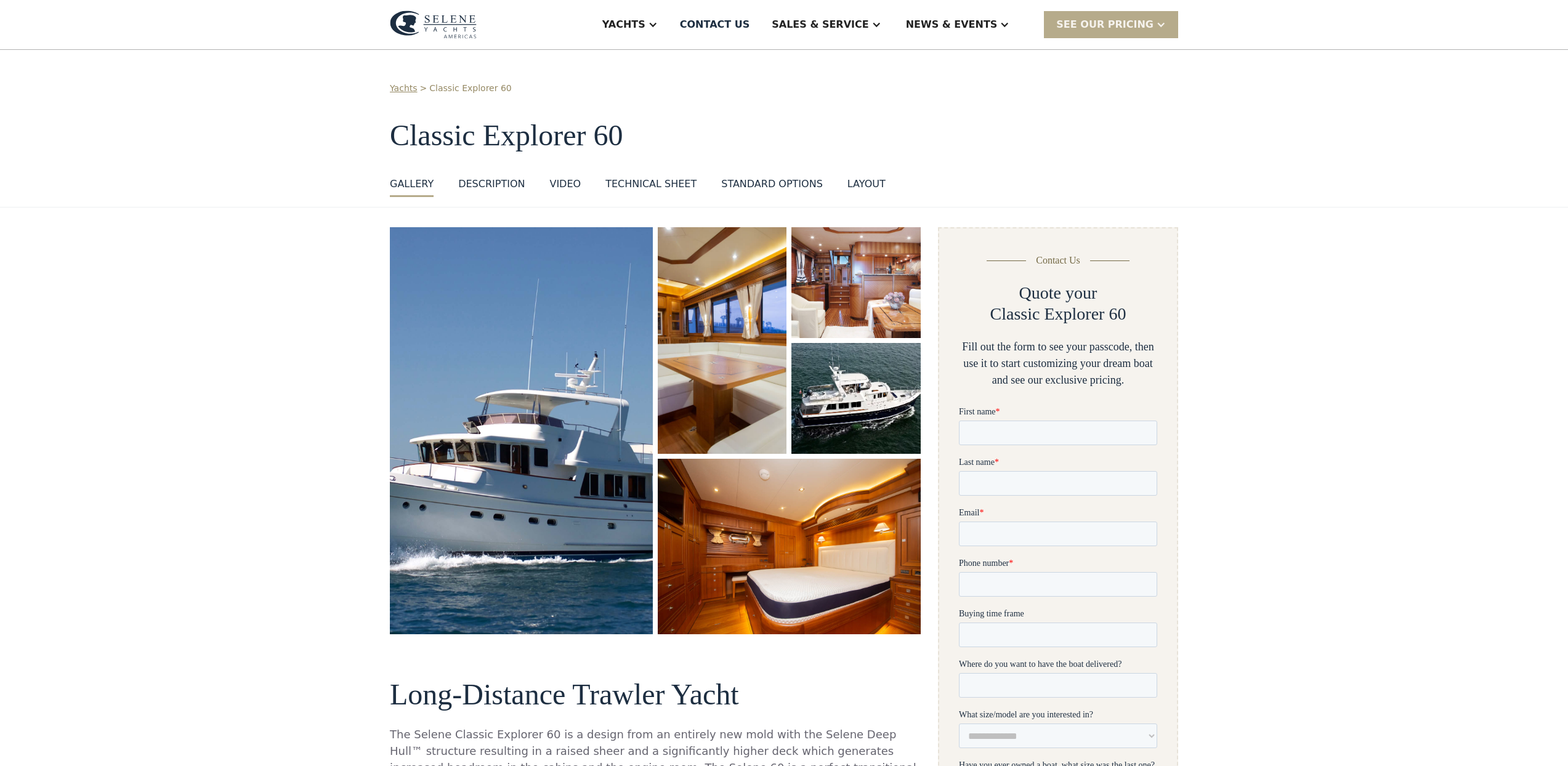
scroll to position [0, 0]
click at [856, 189] on div "layout" at bounding box center [866, 183] width 39 height 15
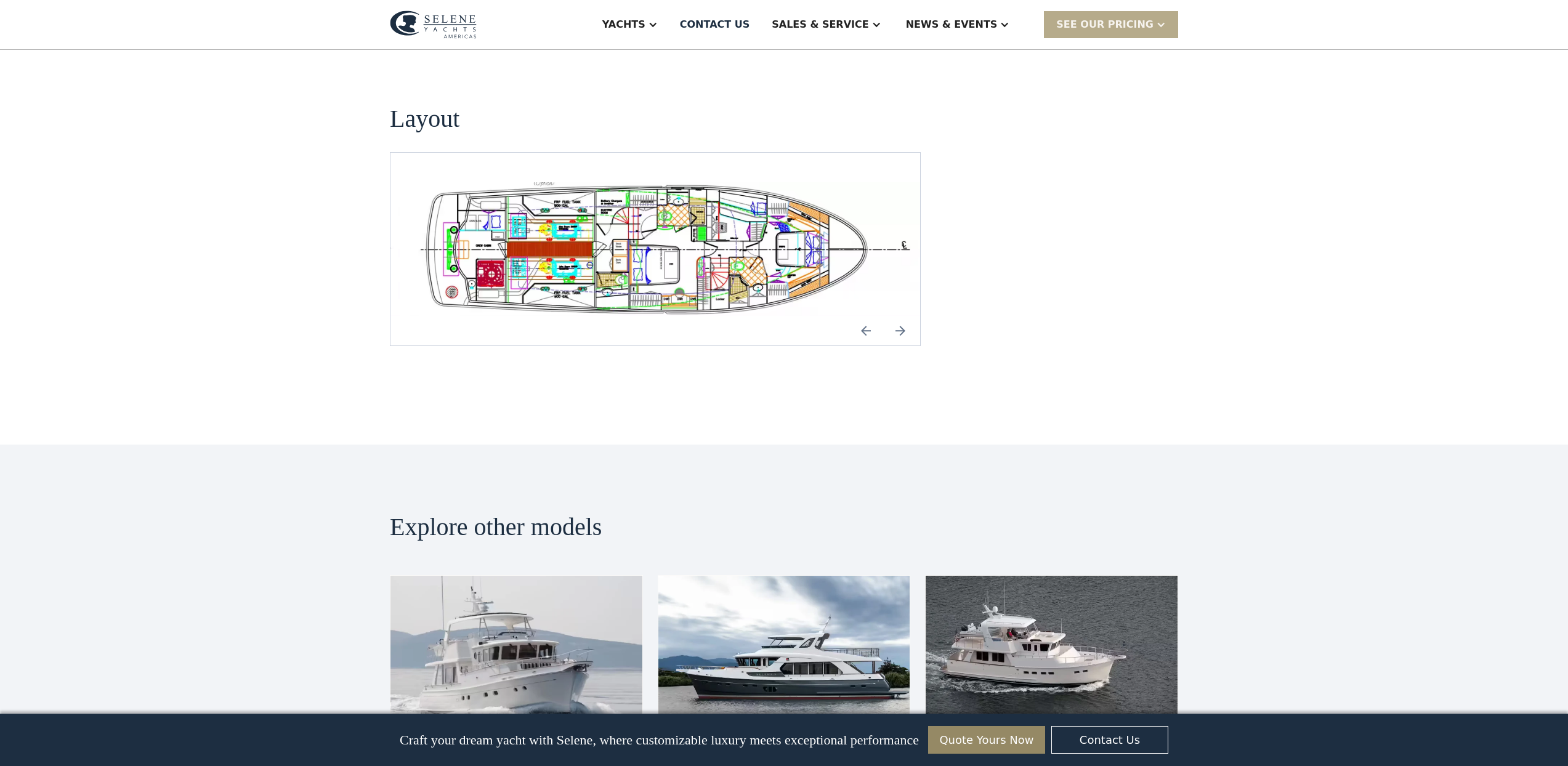
scroll to position [2356, 0]
click at [587, 204] on img "open lightbox" at bounding box center [665, 249] width 510 height 134
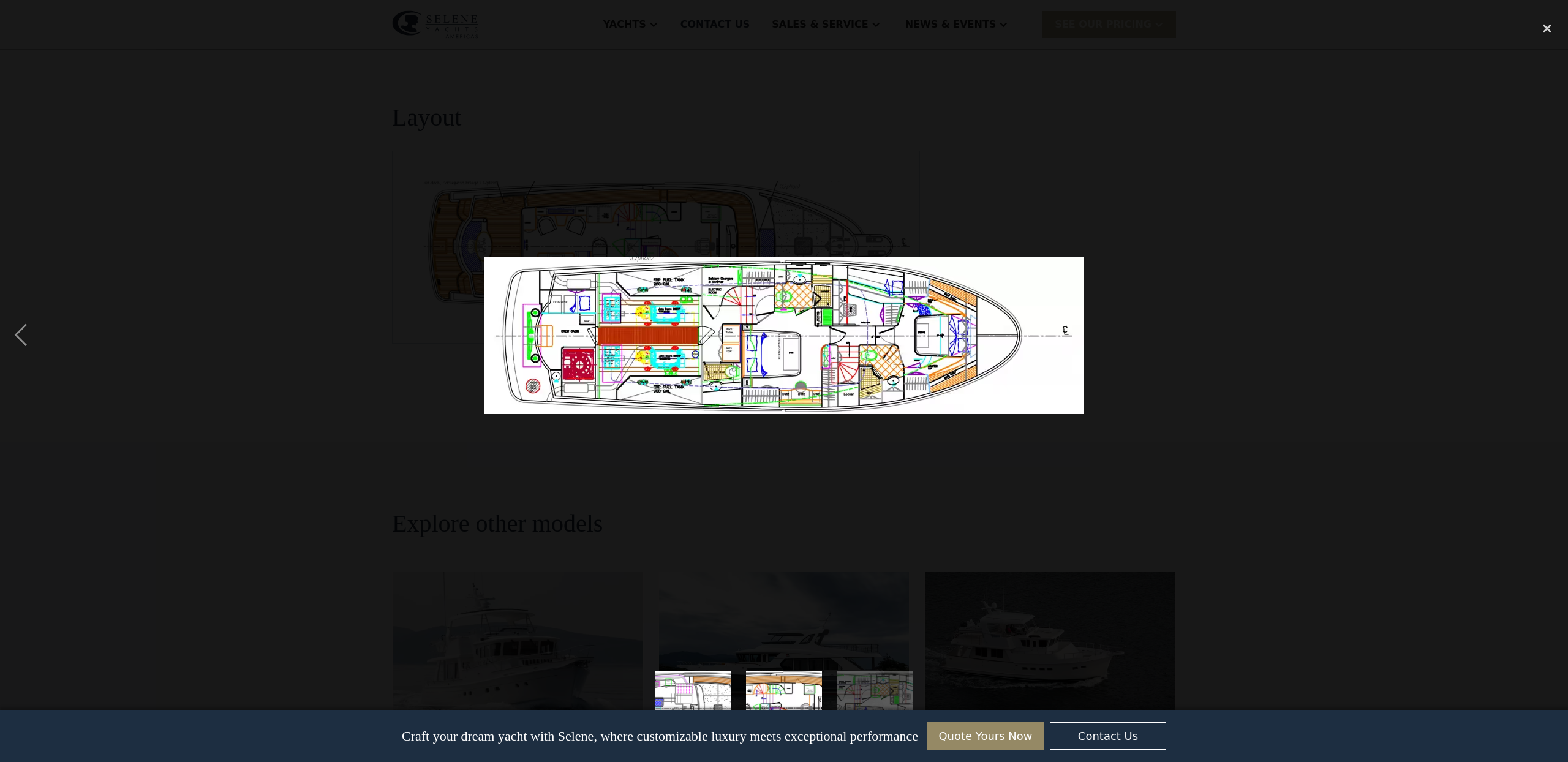
click at [751, 325] on img at bounding box center [784, 335] width 601 height 157
click at [709, 705] on img "show item 1 of 3" at bounding box center [692, 708] width 290 height 76
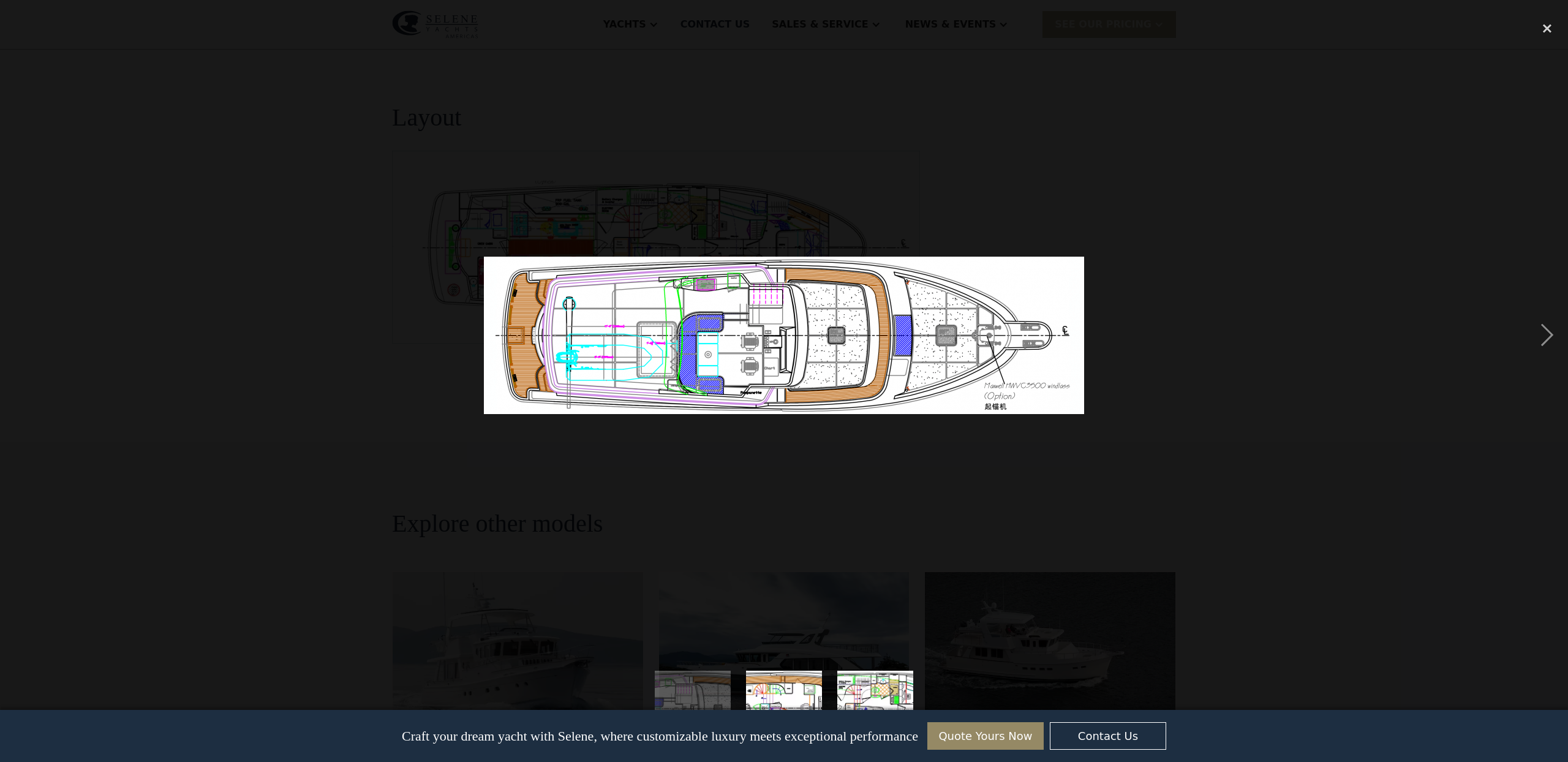
click at [768, 696] on img "show item 2 of 3" at bounding box center [784, 708] width 290 height 76
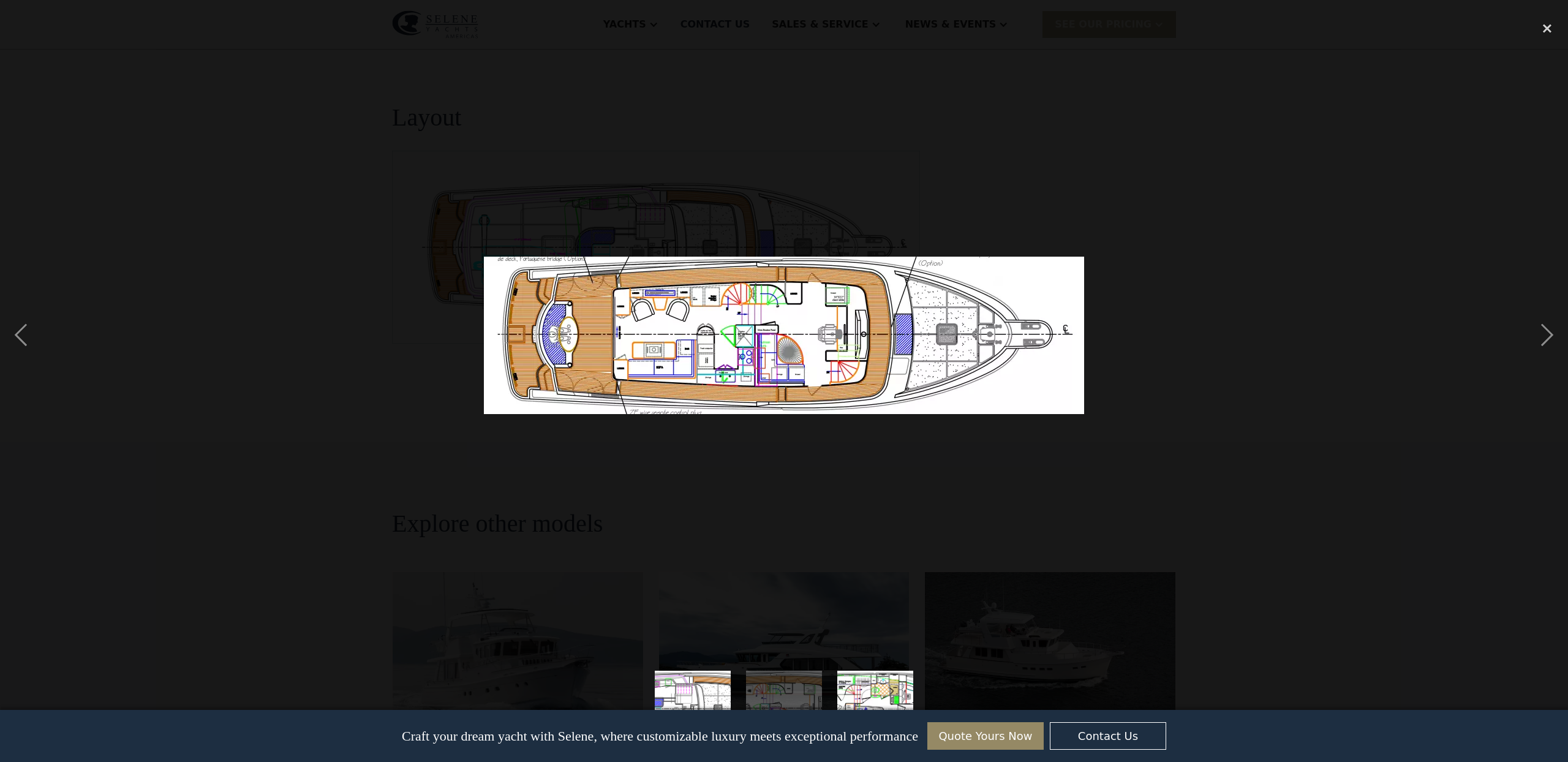
click at [868, 698] on img "show item 3 of 3" at bounding box center [875, 708] width 290 height 76
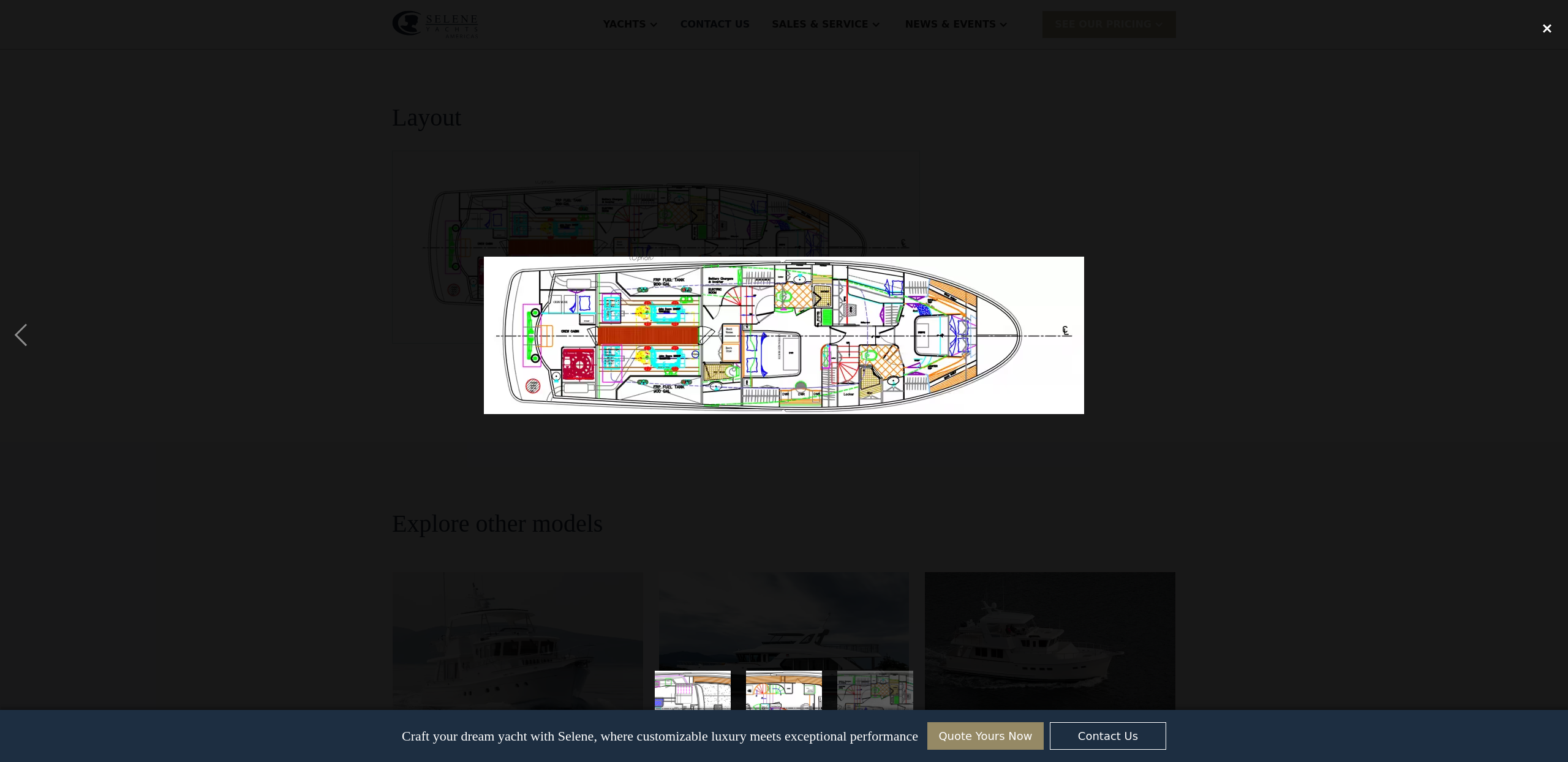
click at [1546, 28] on div "close lightbox" at bounding box center [1547, 28] width 41 height 27
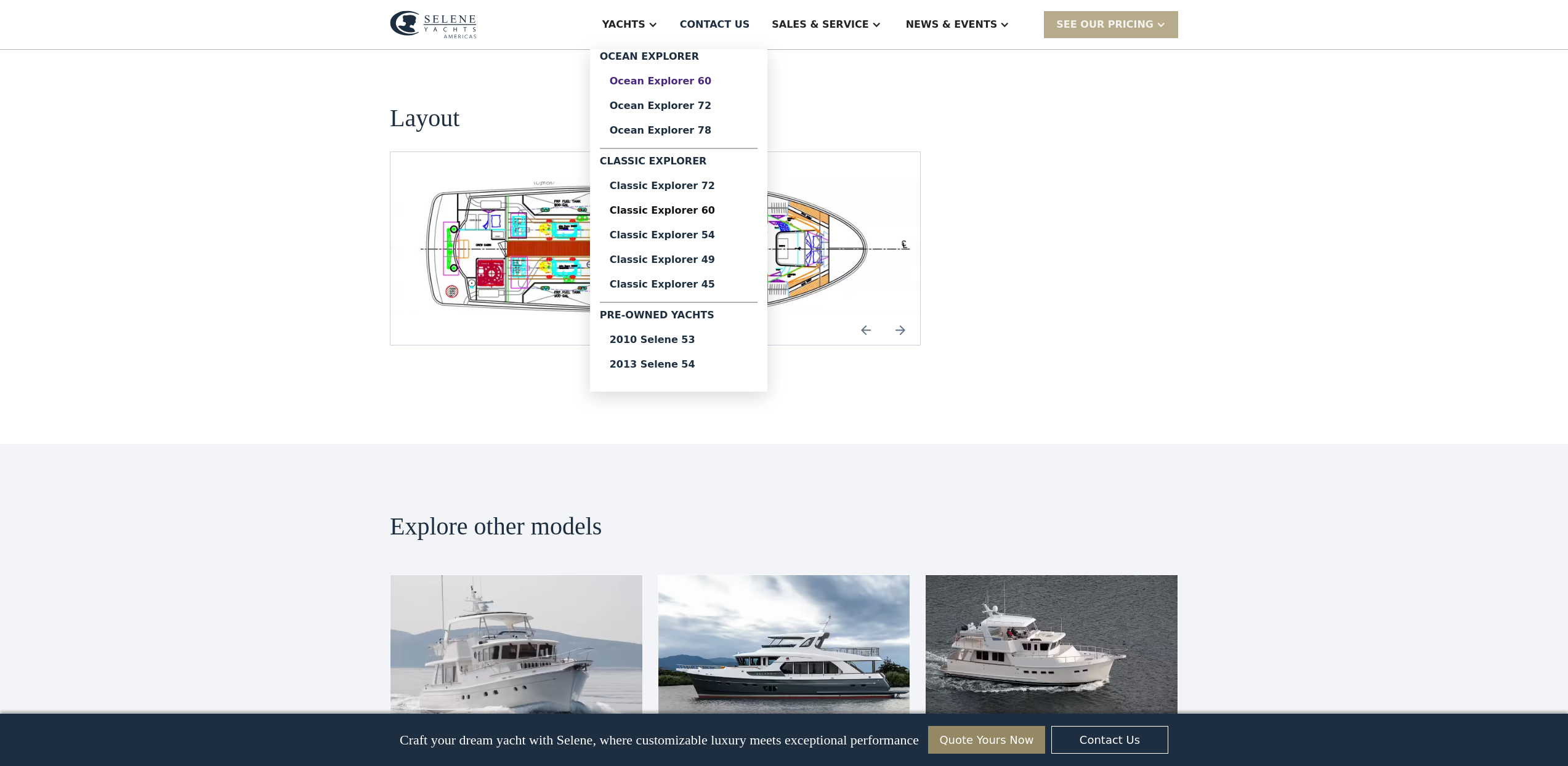
click at [682, 82] on div "Ocean Explorer 60" at bounding box center [678, 81] width 138 height 10
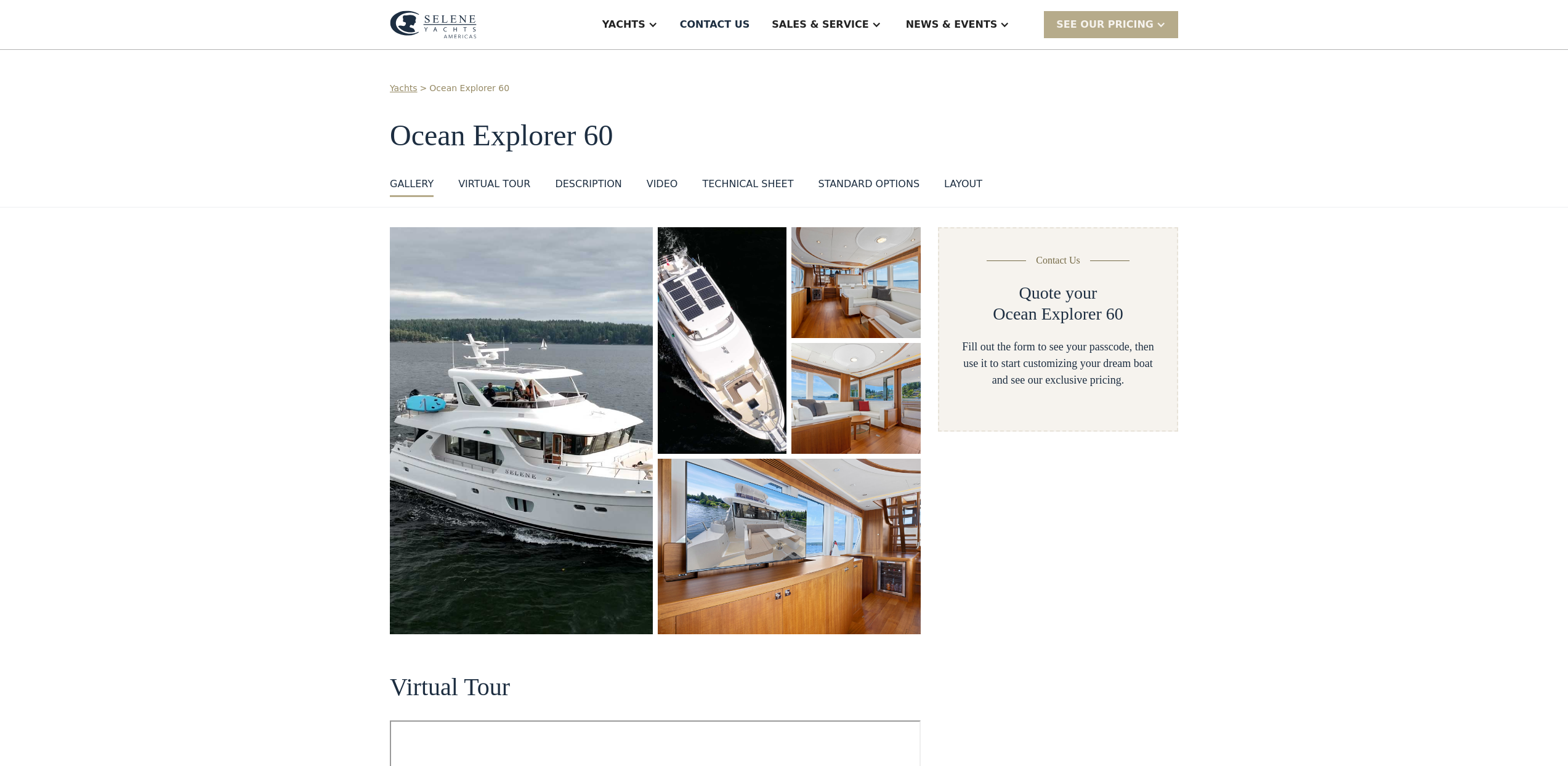
click at [950, 186] on div "layout" at bounding box center [963, 183] width 39 height 15
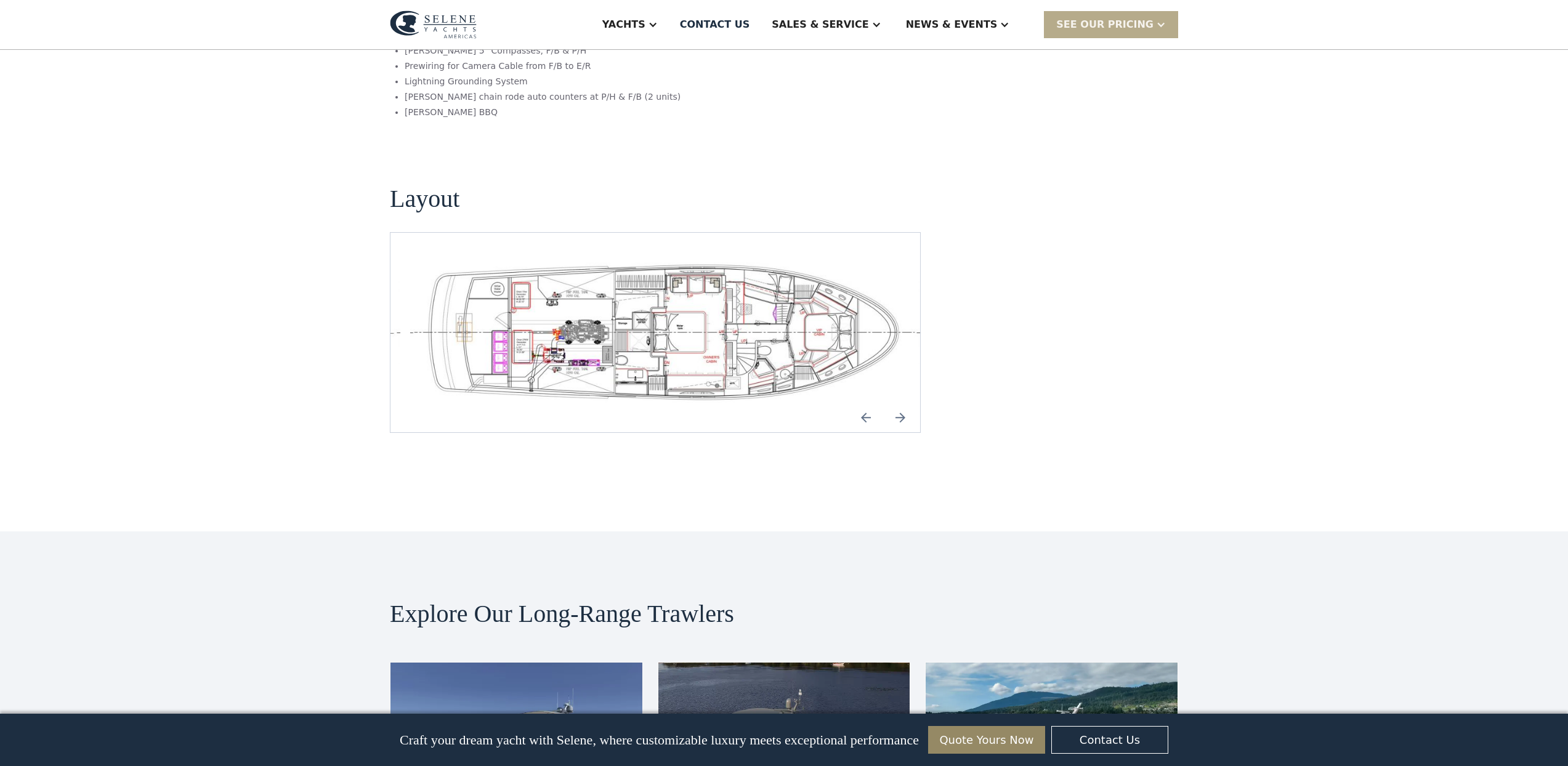
click at [902, 403] on img "Next slide" at bounding box center [900, 417] width 29 height 29
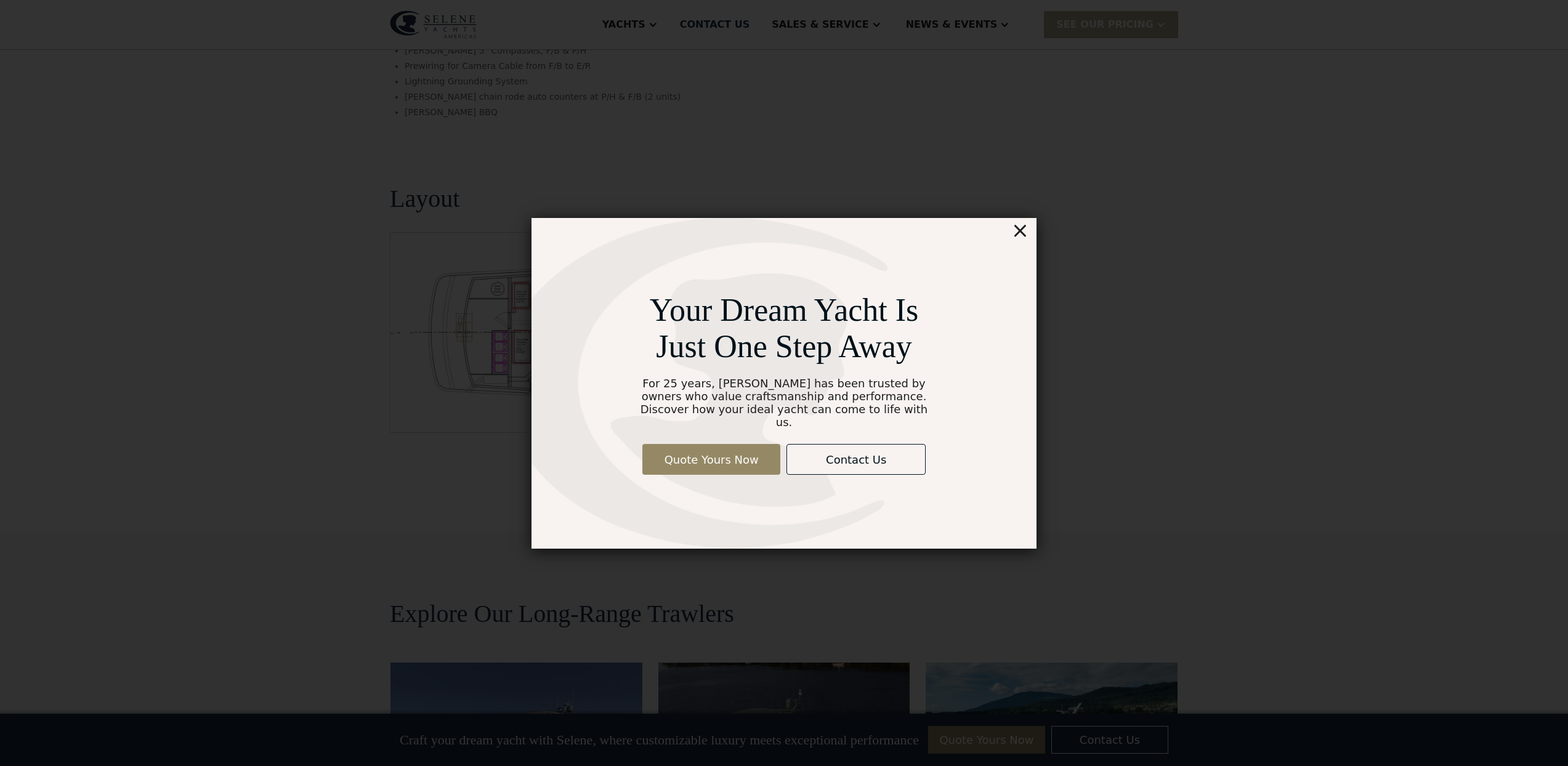
click at [1022, 236] on div "×" at bounding box center [1020, 230] width 18 height 25
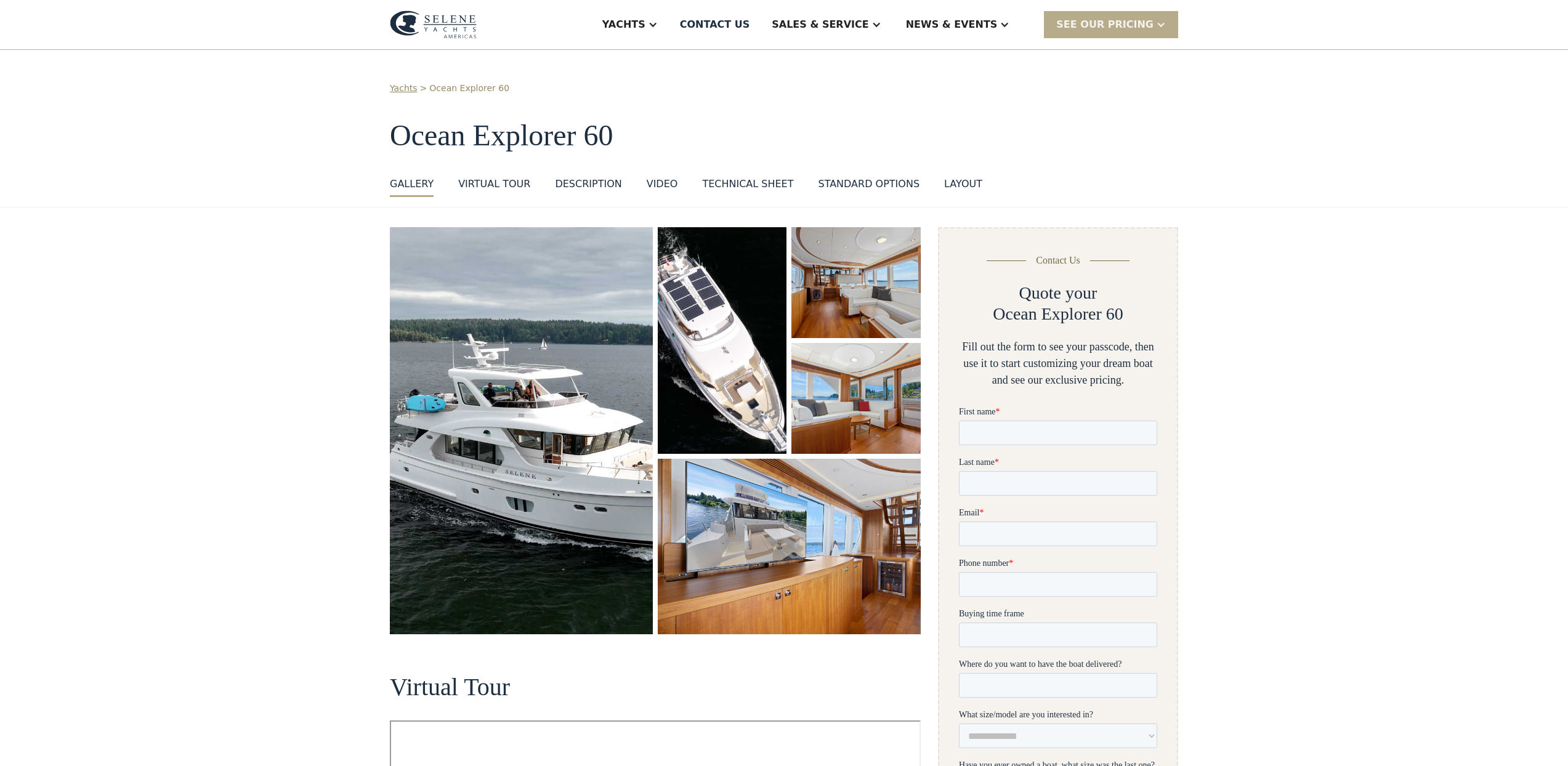
click at [950, 185] on div "layout" at bounding box center [963, 183] width 39 height 15
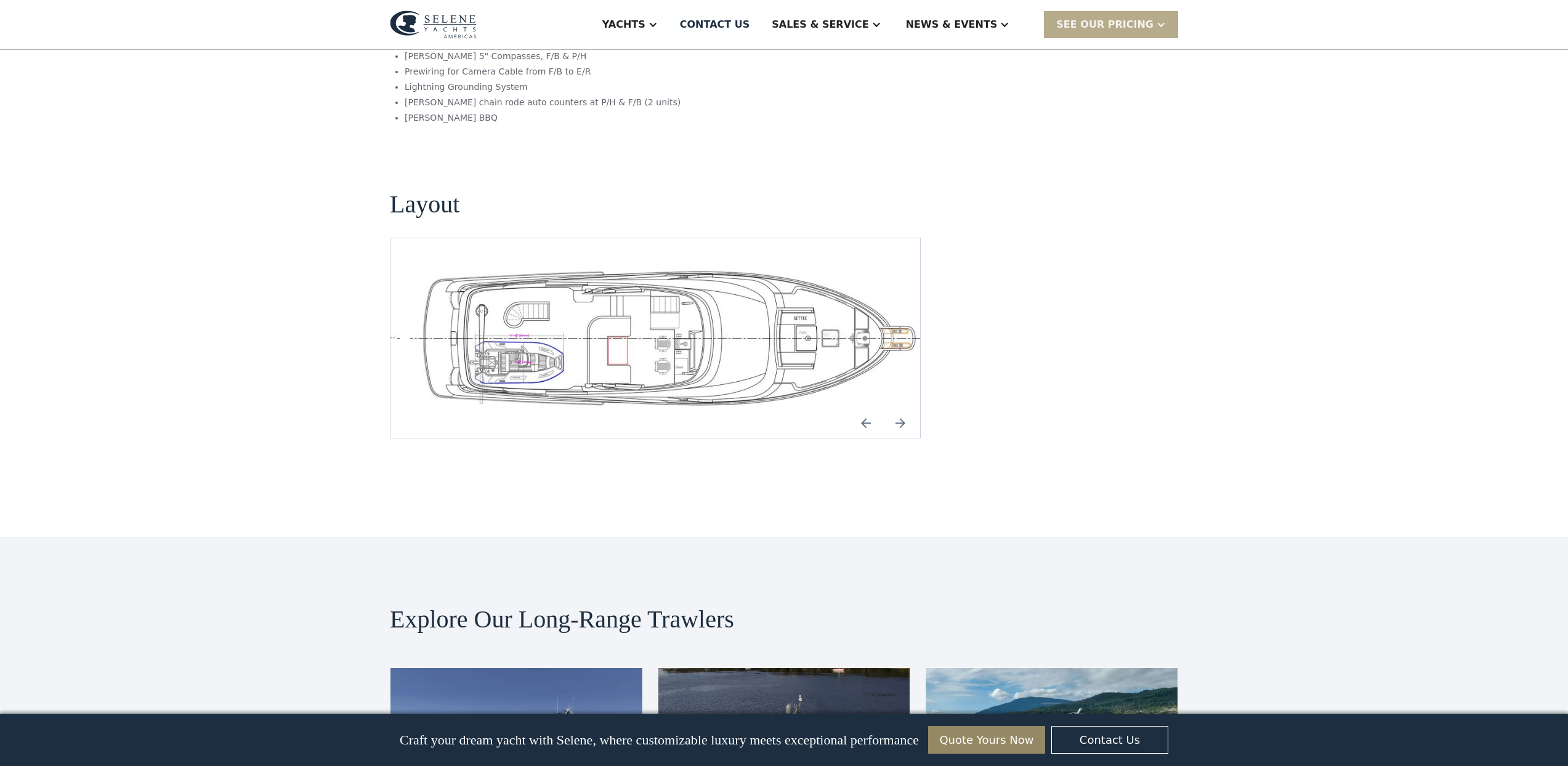
scroll to position [2574, 0]
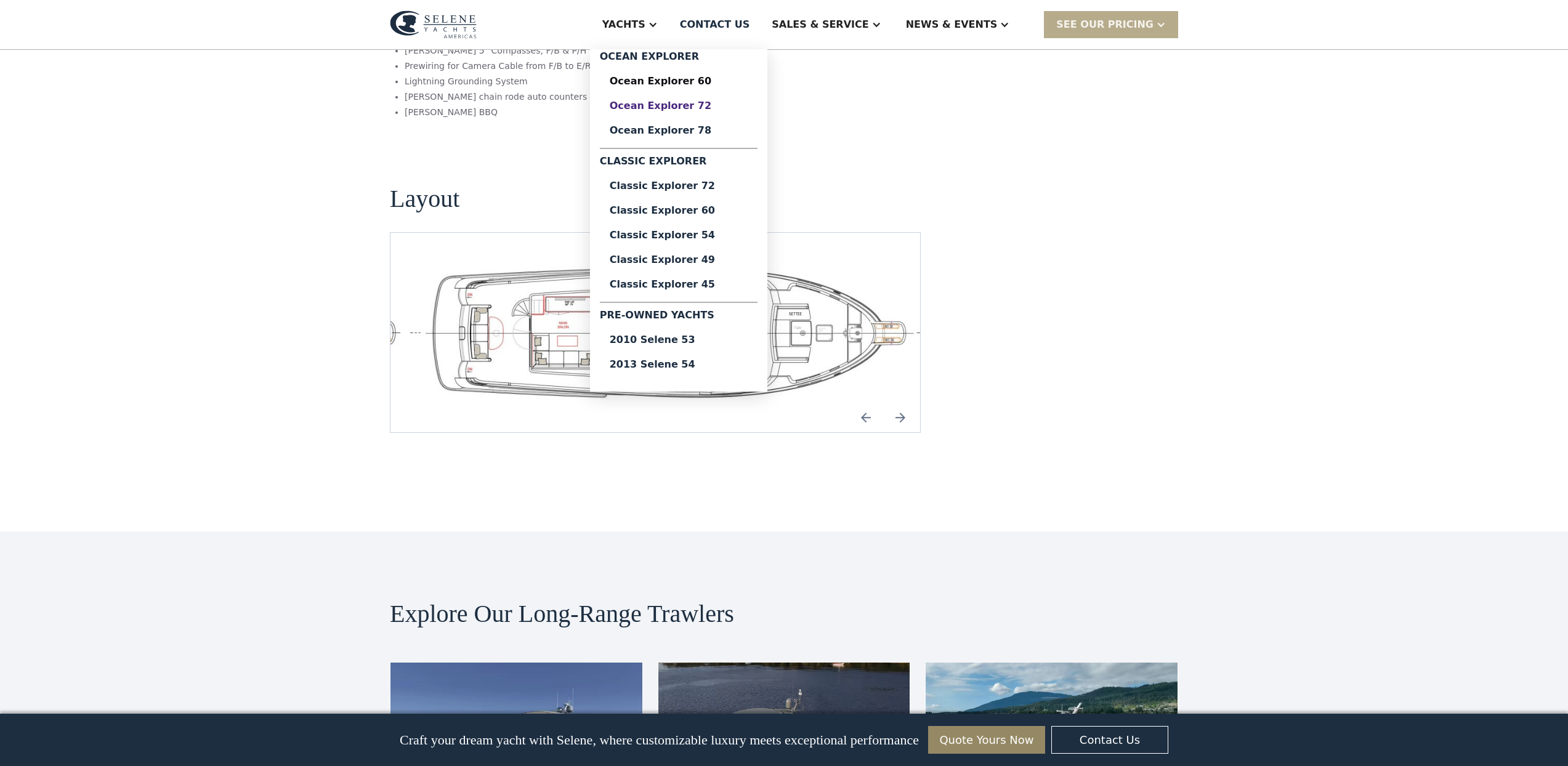
click at [678, 105] on div "Ocean Explorer 72" at bounding box center [678, 105] width 138 height 10
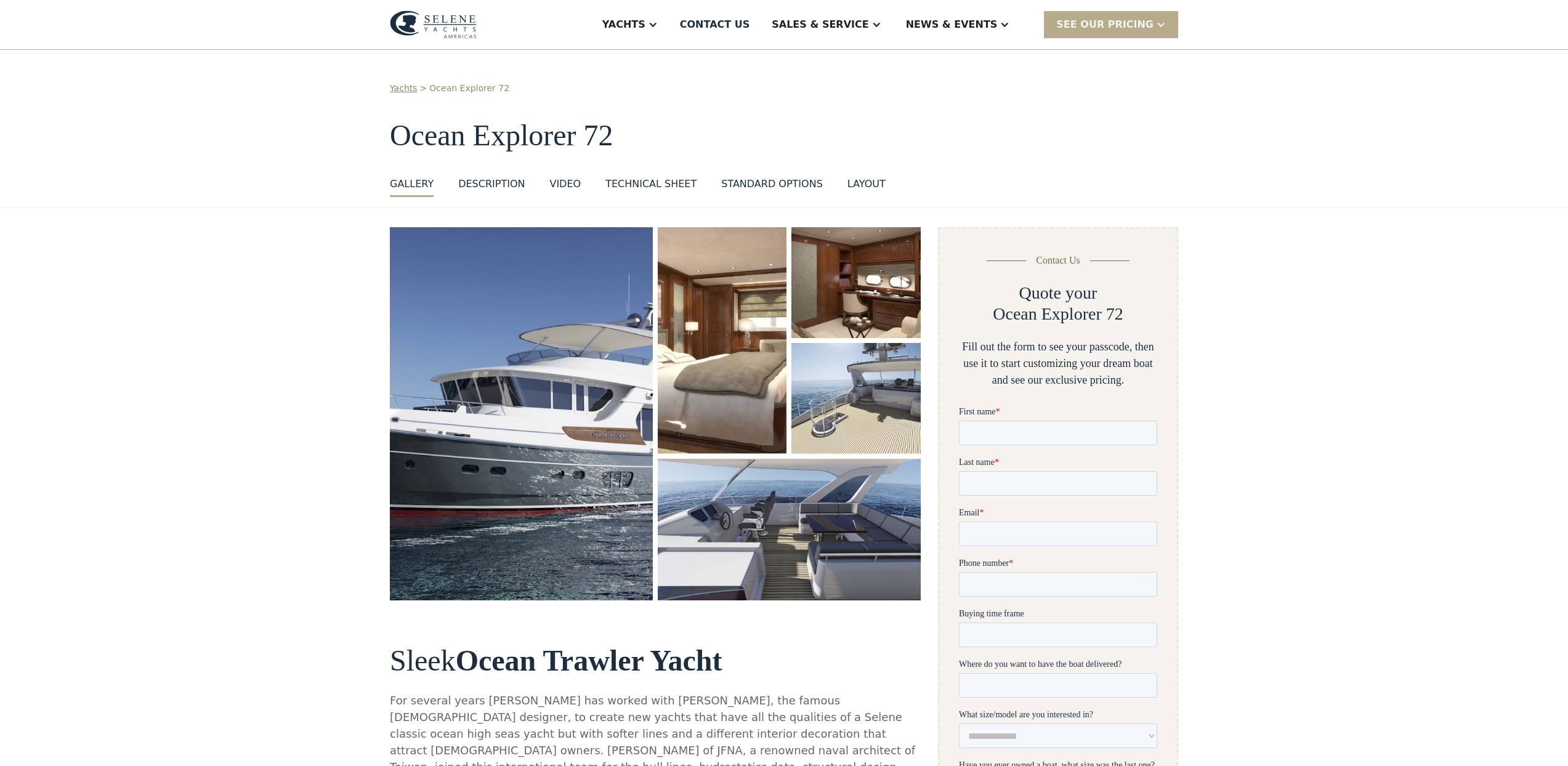
click at [847, 189] on div "layout" at bounding box center [866, 183] width 39 height 15
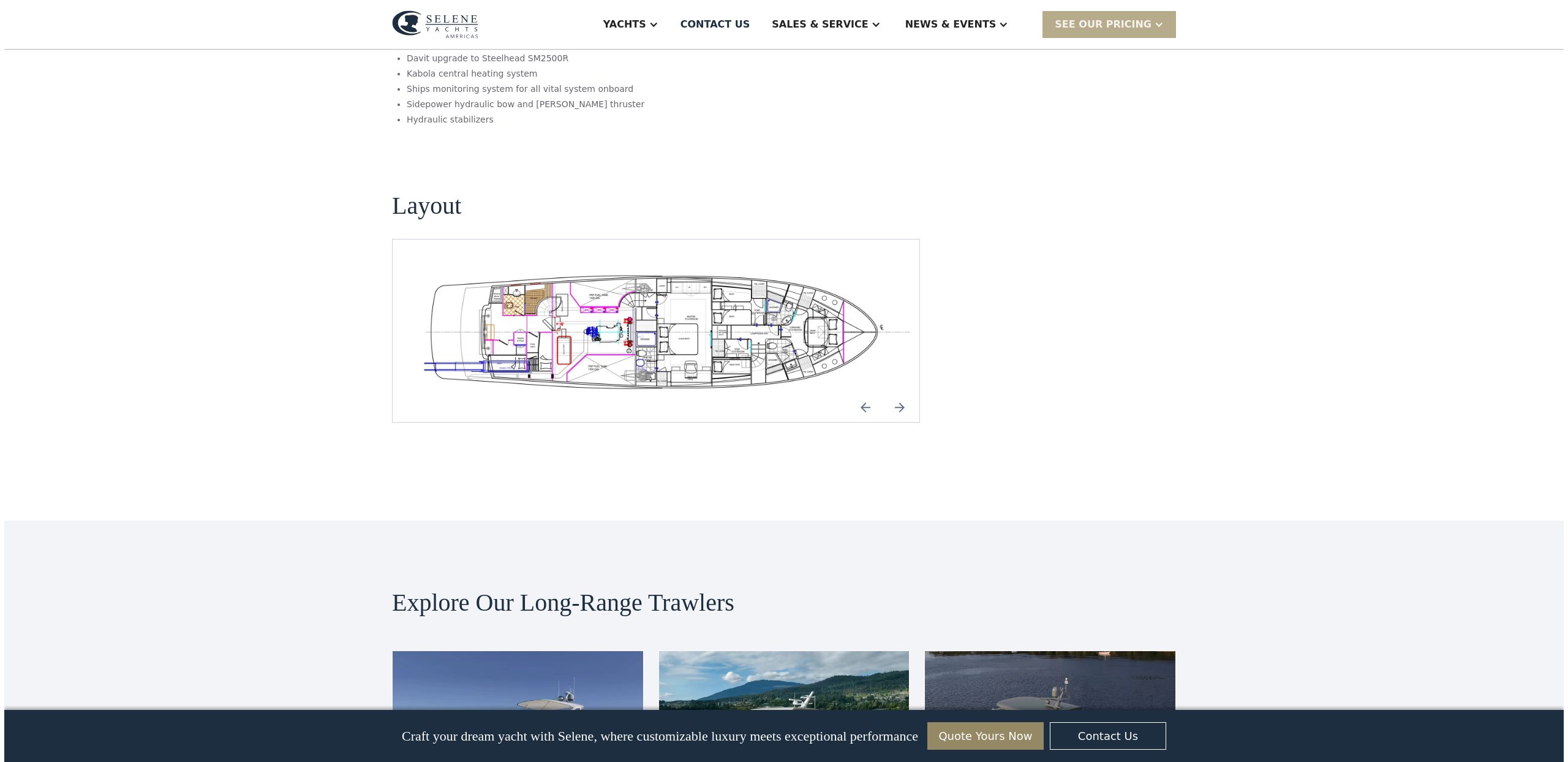
scroll to position [2095, 0]
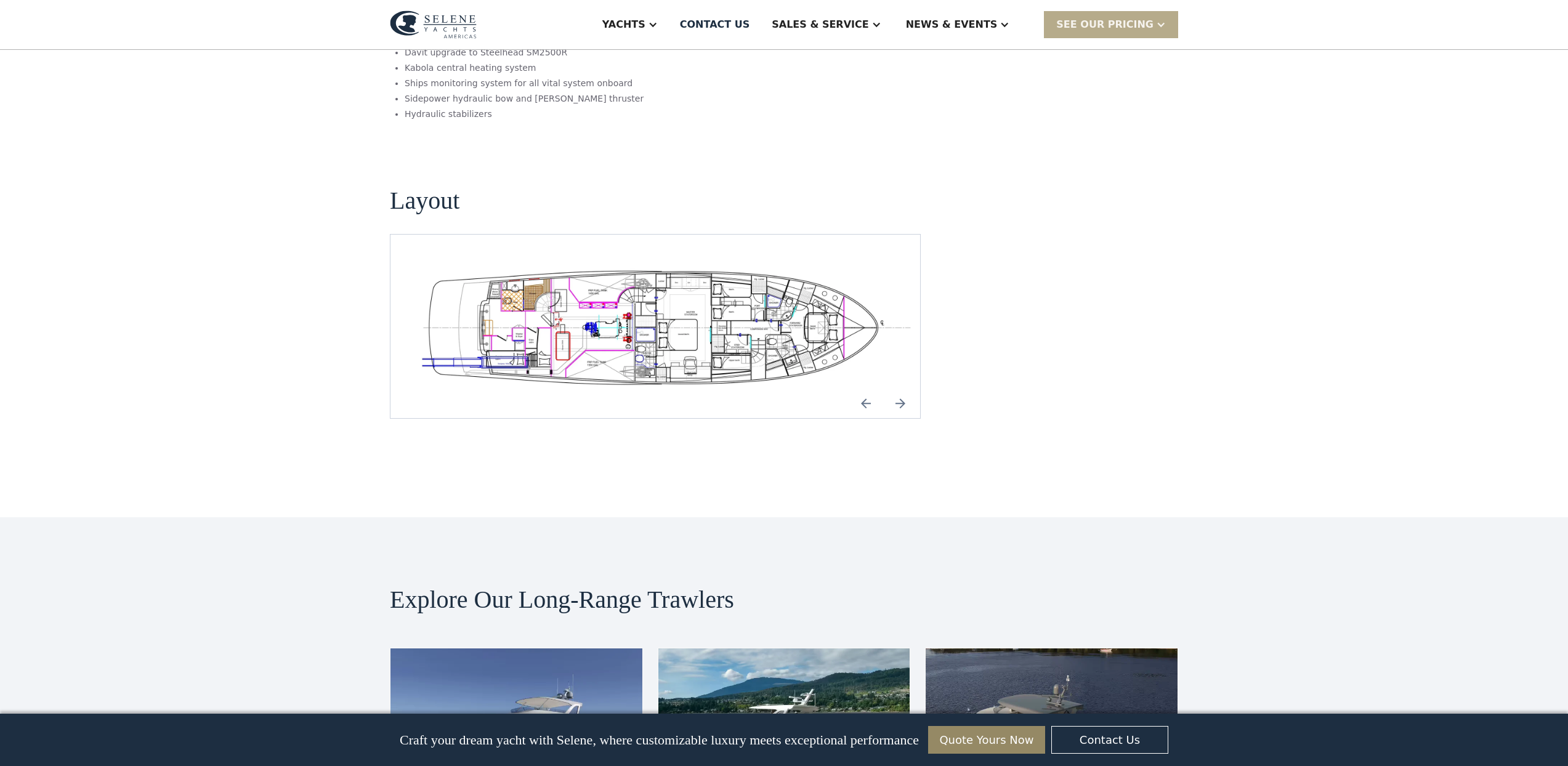
click at [647, 264] on img "open lightbox" at bounding box center [665, 326] width 510 height 125
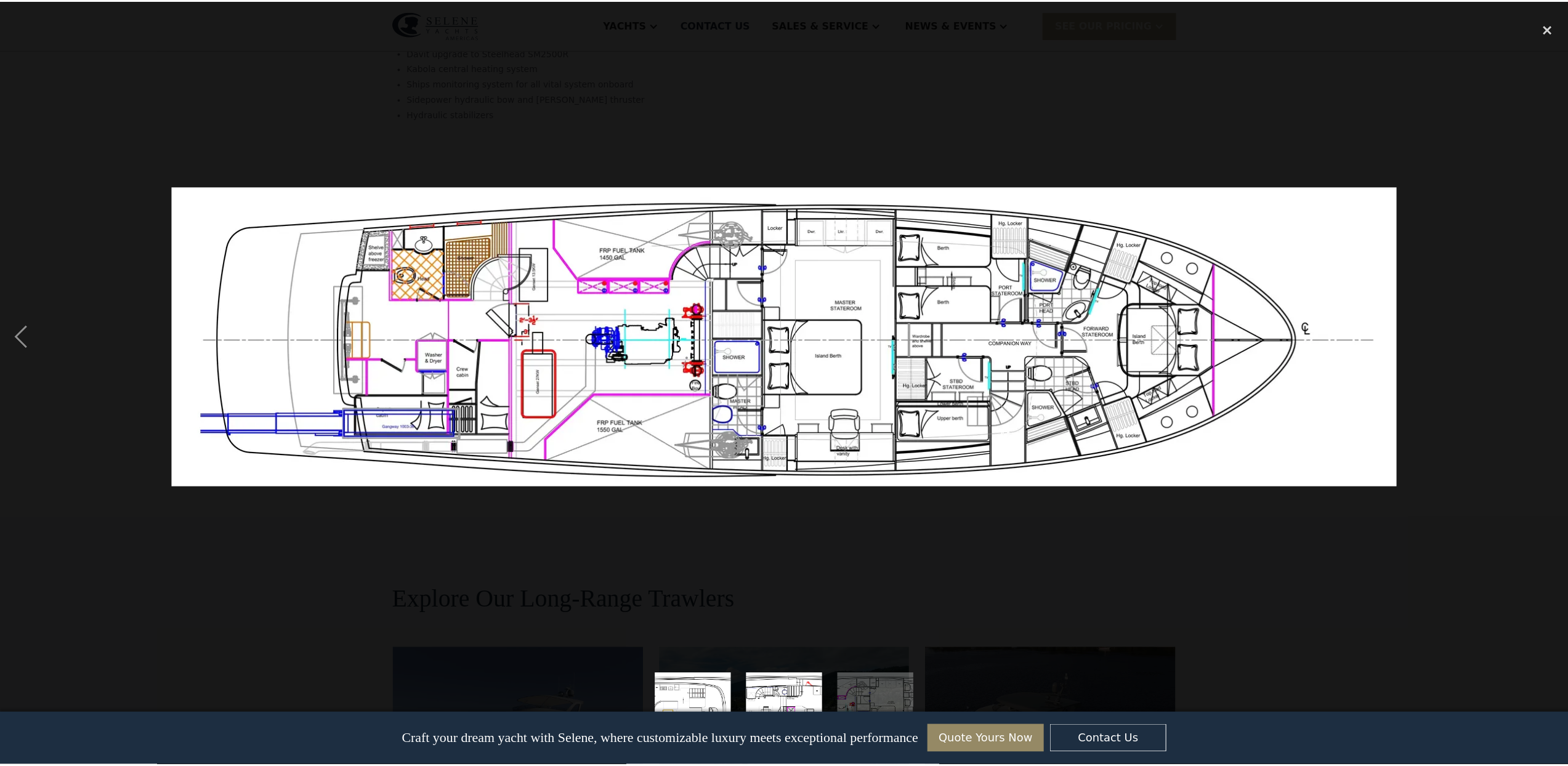
scroll to position [0, 0]
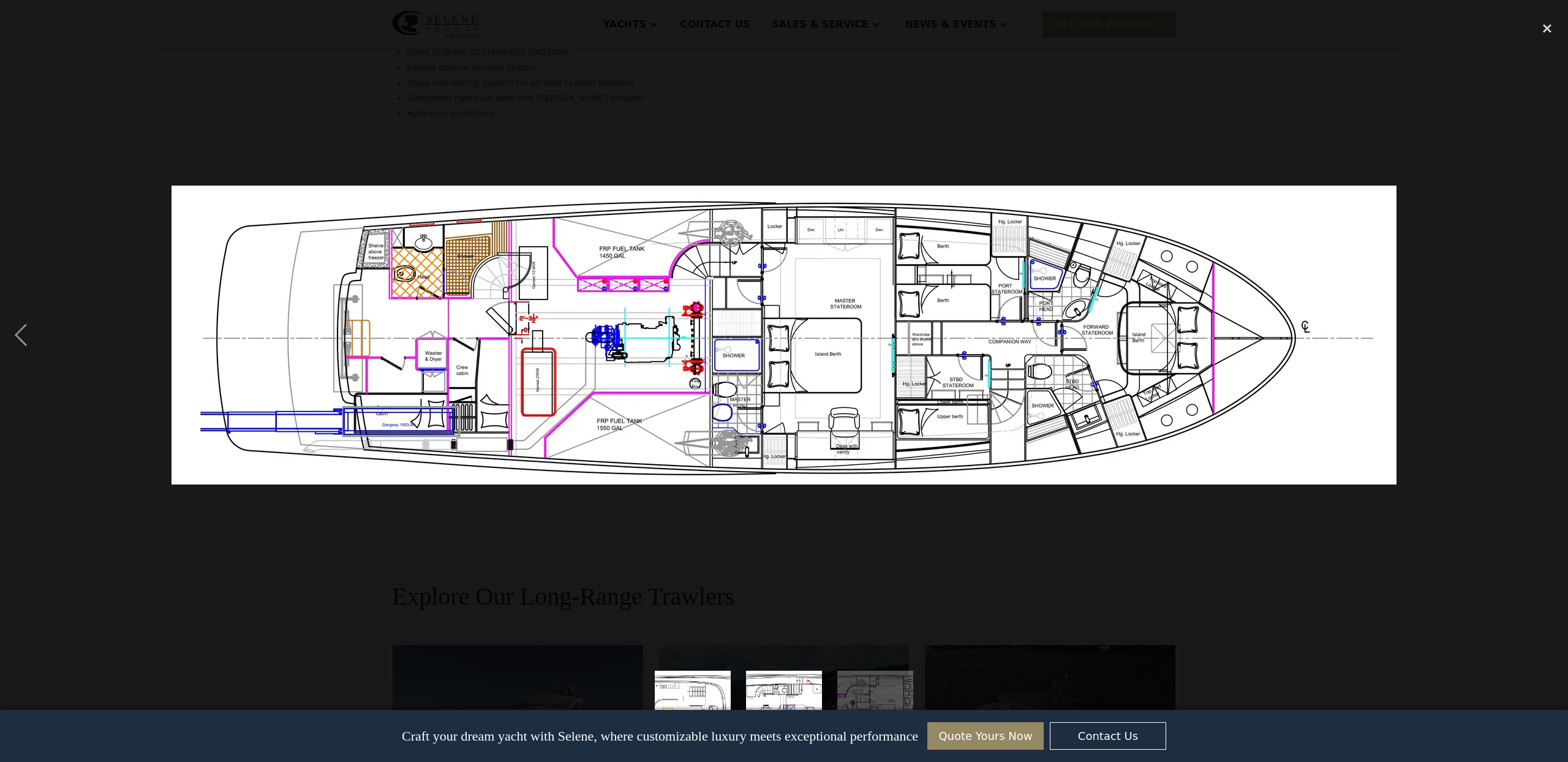
click at [805, 418] on img at bounding box center [784, 335] width 1225 height 299
click at [32, 332] on div "previous image" at bounding box center [21, 335] width 41 height 640
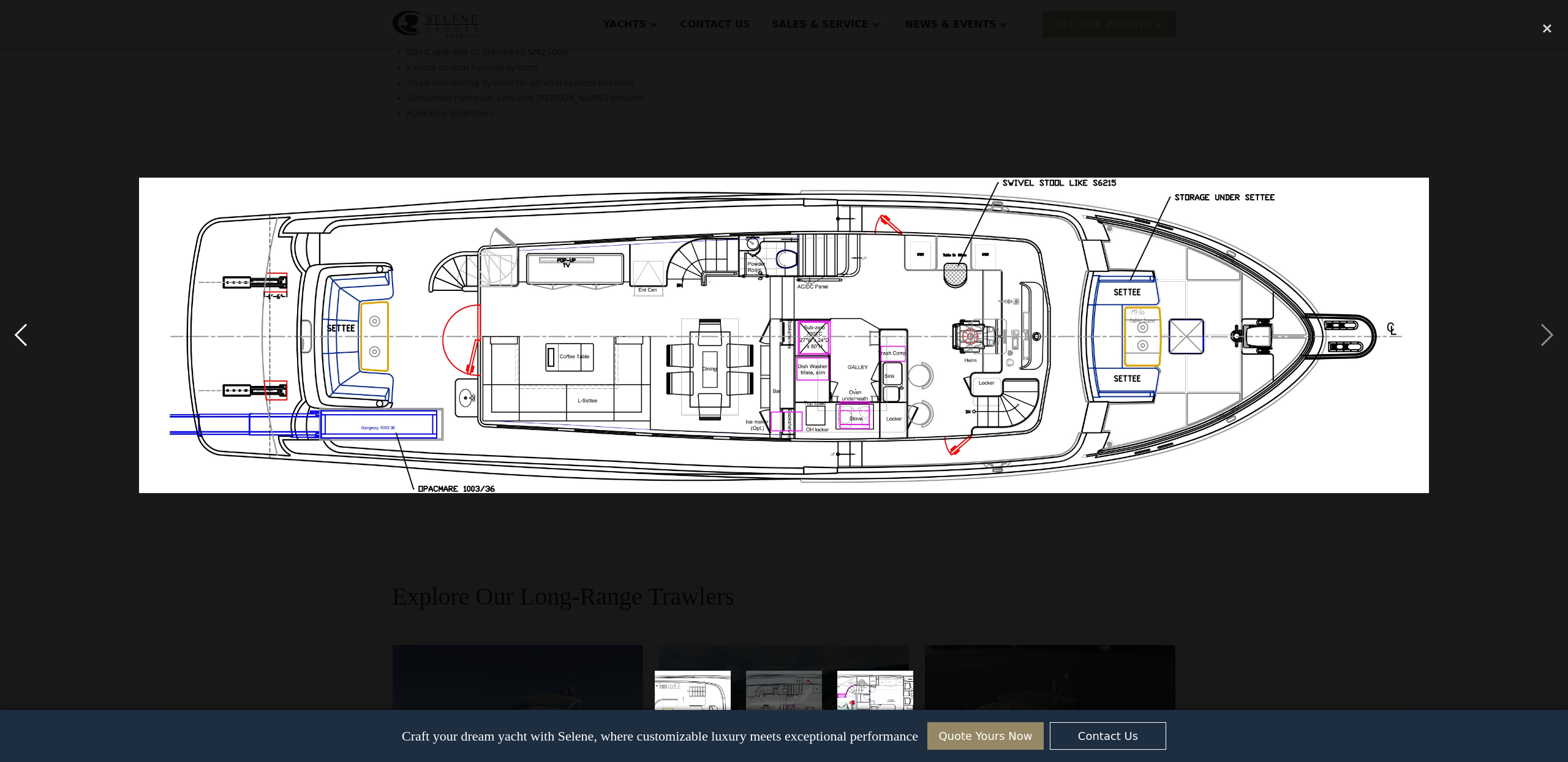
click at [25, 332] on div "previous image" at bounding box center [21, 335] width 41 height 640
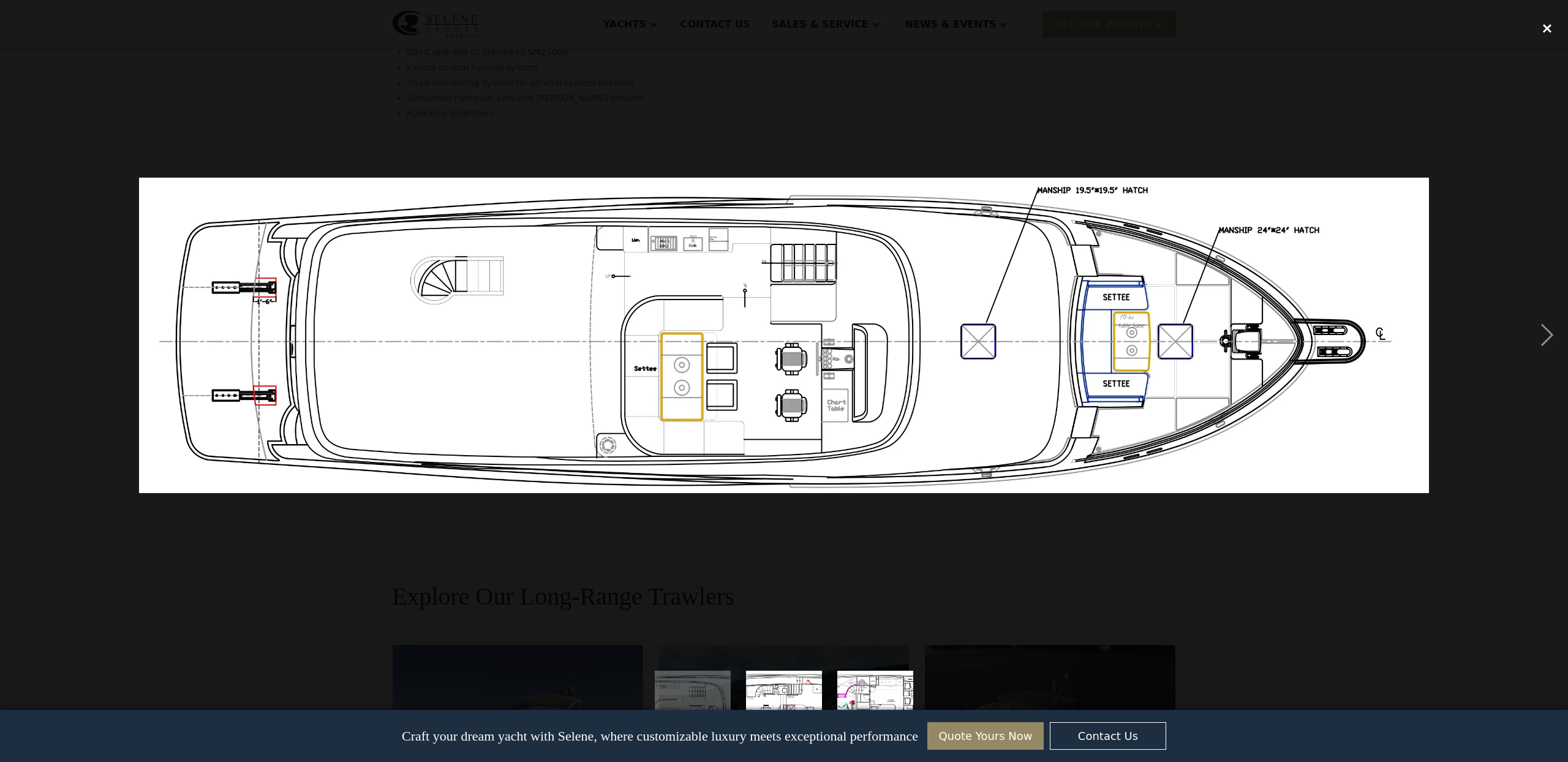
click at [1550, 30] on div "close lightbox" at bounding box center [1547, 28] width 41 height 27
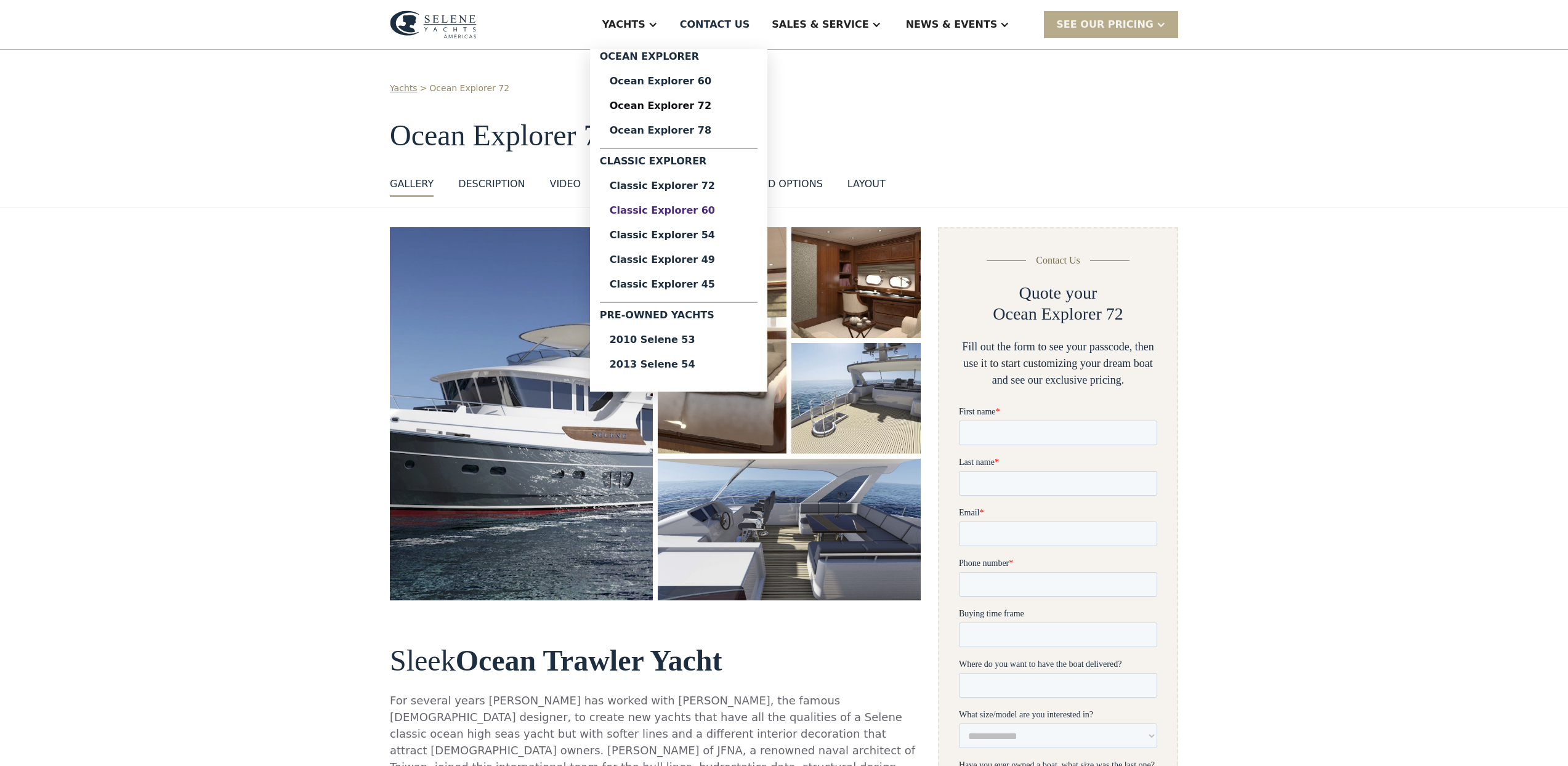
click at [679, 216] on div "Classic Explorer 60" at bounding box center [678, 210] width 138 height 10
